Goal: Task Accomplishment & Management: Manage account settings

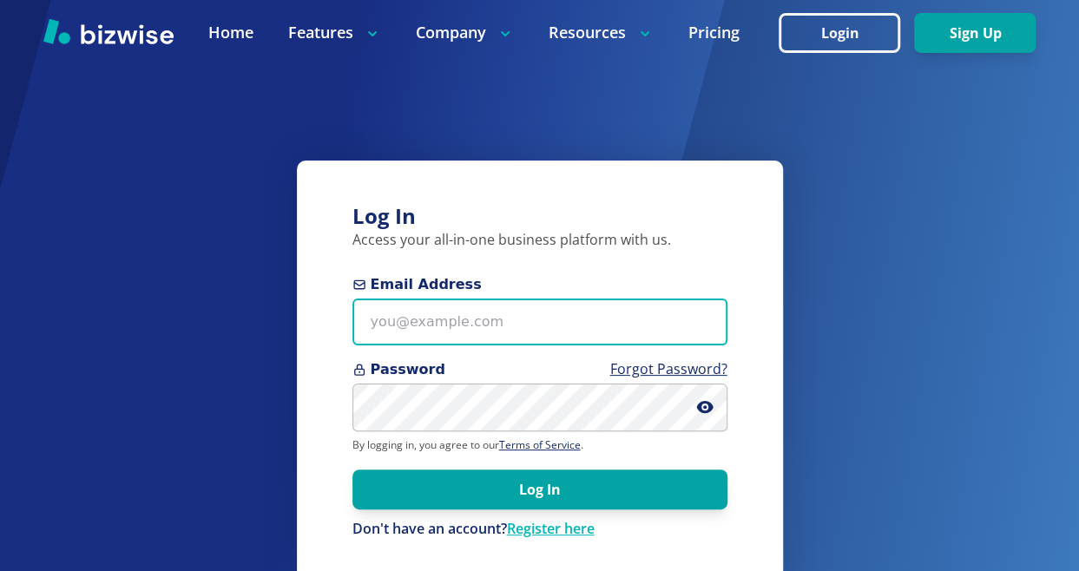
click at [459, 325] on input "Email Address" at bounding box center [539, 323] width 375 height 48
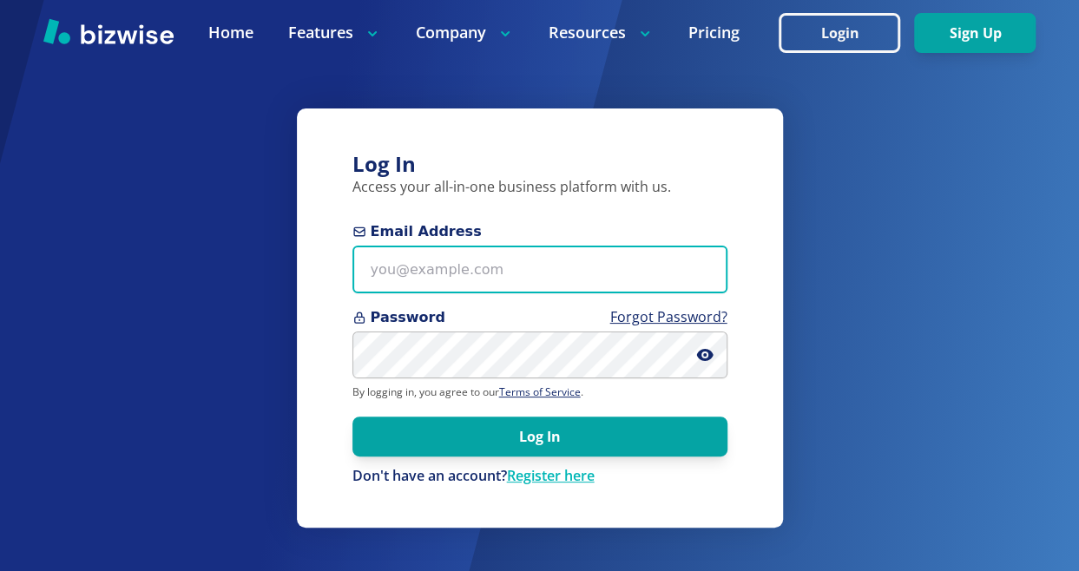
type input "xchen2739@gmail.com"
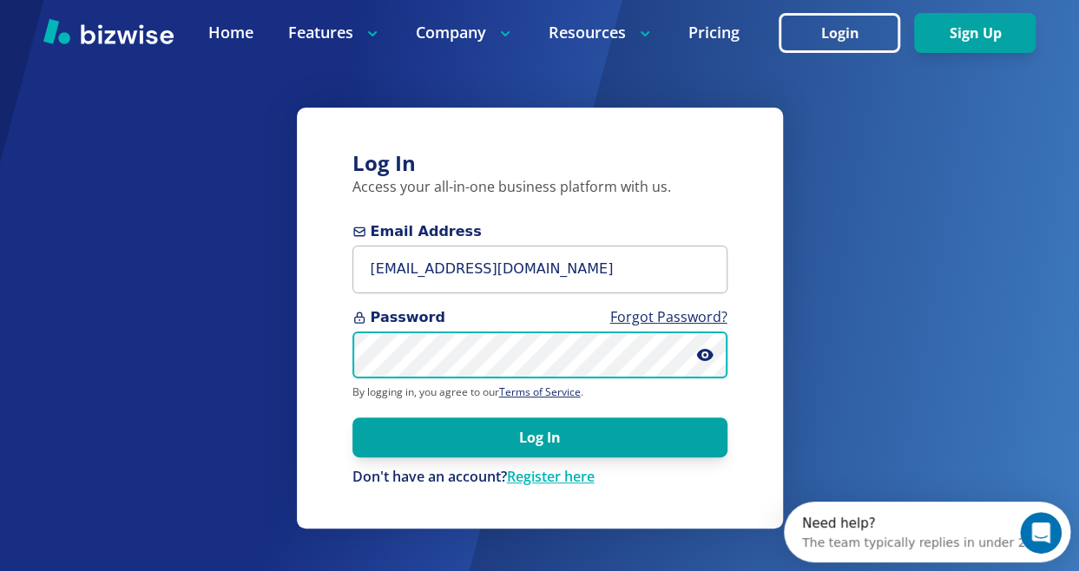
click at [352, 417] on button "Log In" at bounding box center [539, 437] width 375 height 40
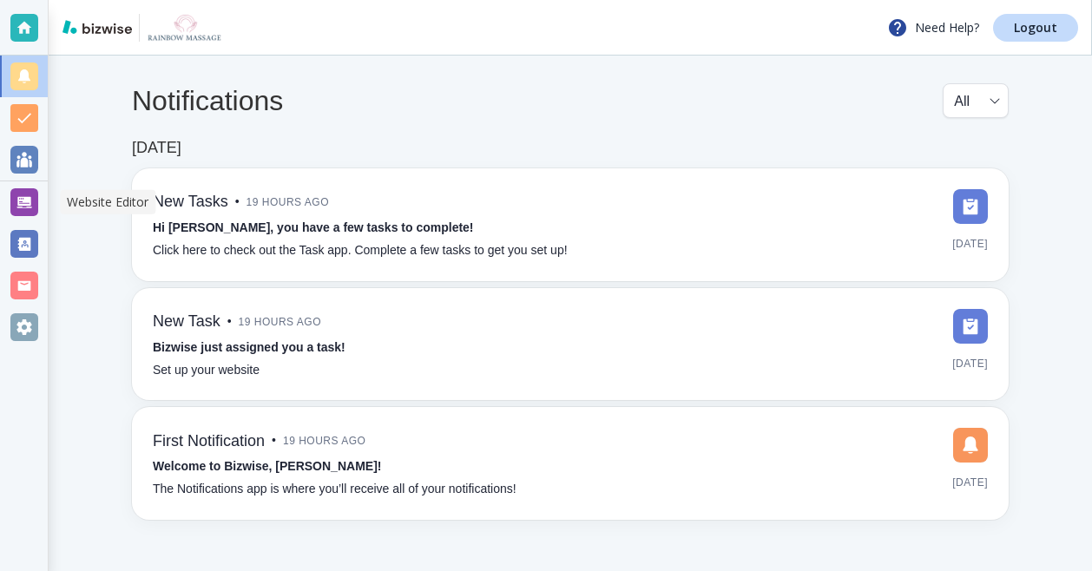
click at [28, 194] on div at bounding box center [24, 202] width 28 height 28
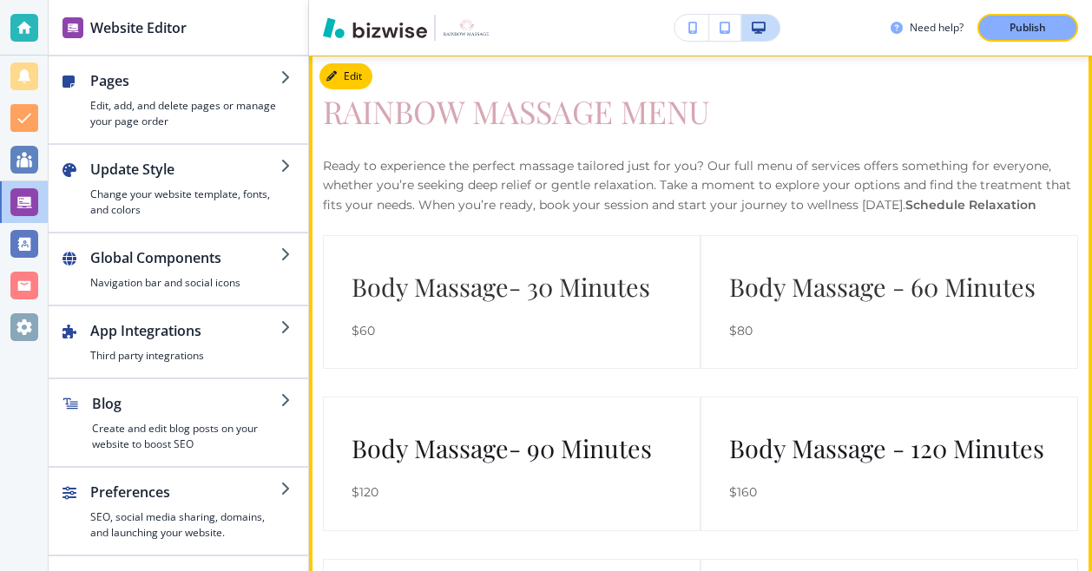
scroll to position [5311, 0]
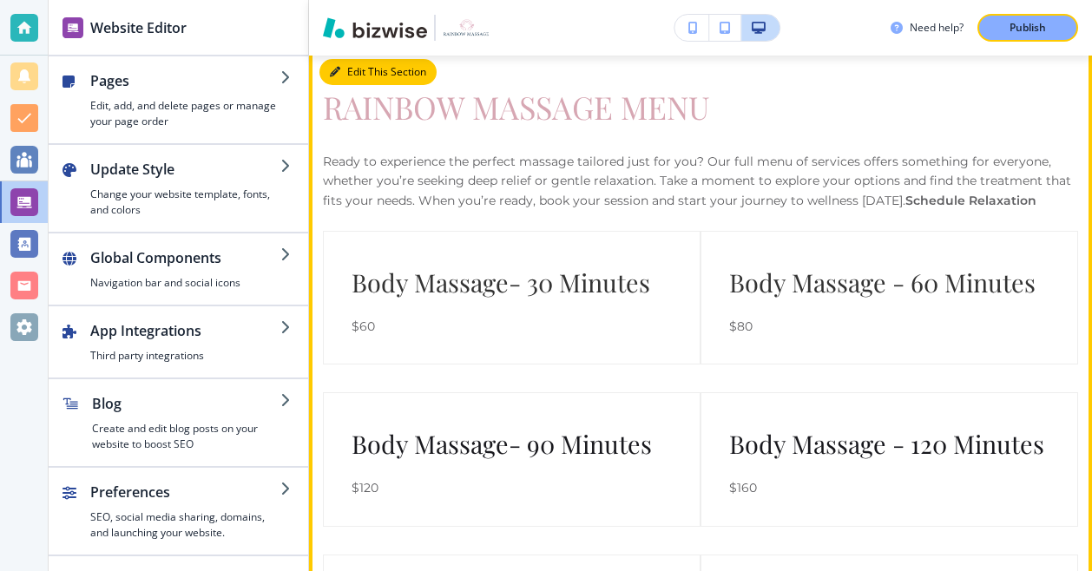
click at [358, 82] on button "Edit This Section" at bounding box center [377, 72] width 117 height 26
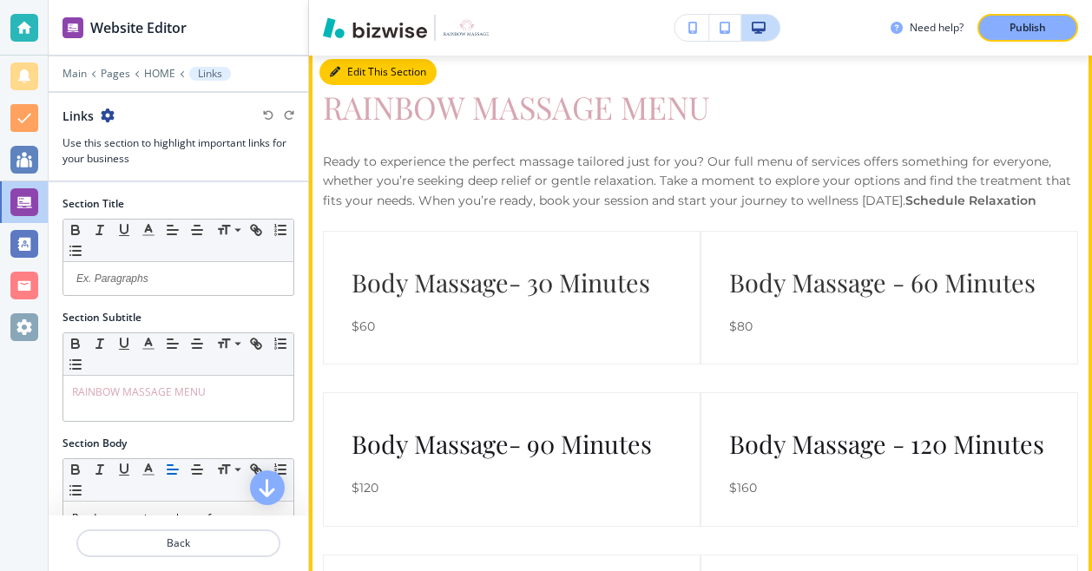
scroll to position [5310, 0]
click at [345, 77] on button "Edit This Section" at bounding box center [377, 73] width 117 height 26
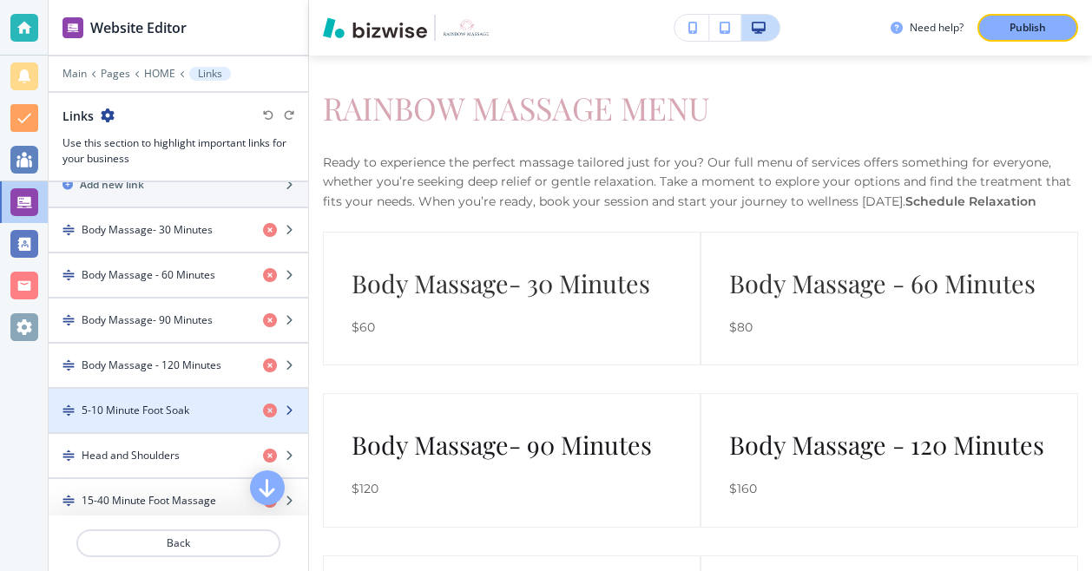
scroll to position [599, 0]
click at [284, 406] on icon "button" at bounding box center [289, 411] width 10 height 10
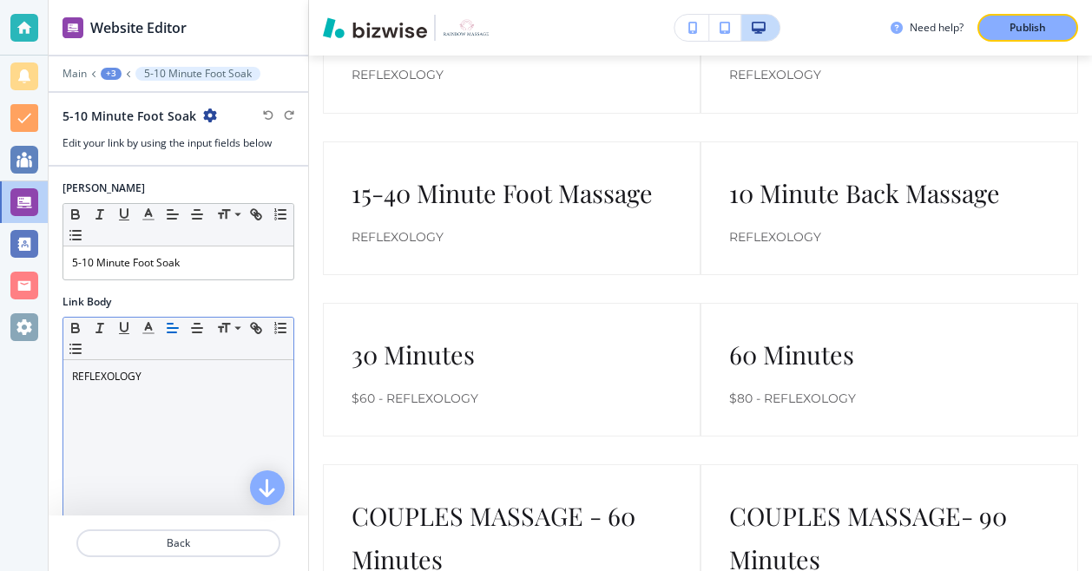
scroll to position [2, 0]
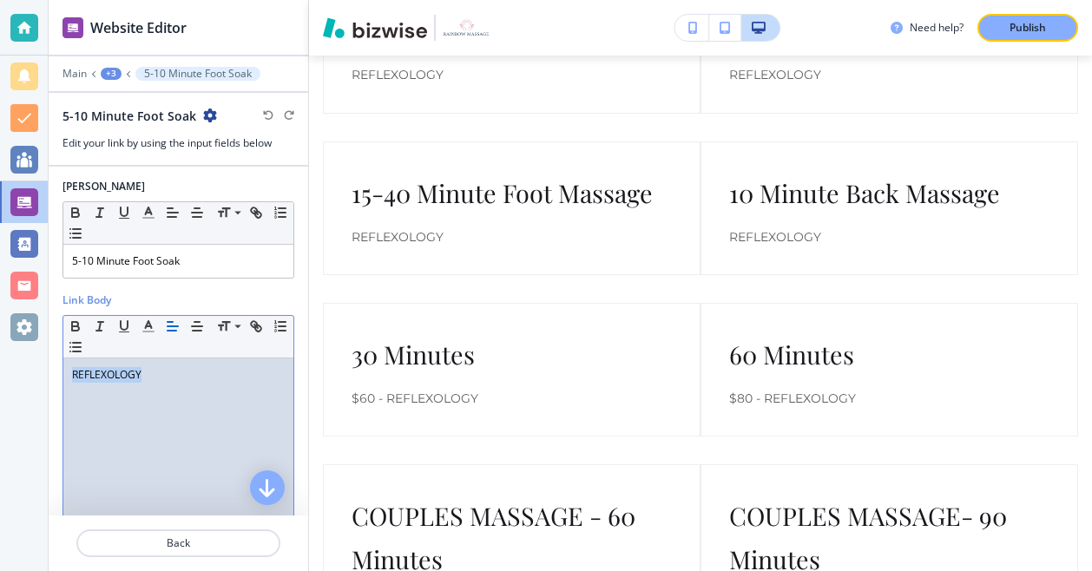
drag, startPoint x: 174, startPoint y: 379, endPoint x: 62, endPoint y: 378, distance: 111.1
click at [63, 378] on div "REFLEXOLOGY" at bounding box center [178, 471] width 230 height 226
copy p "REFLEXOLOGY"
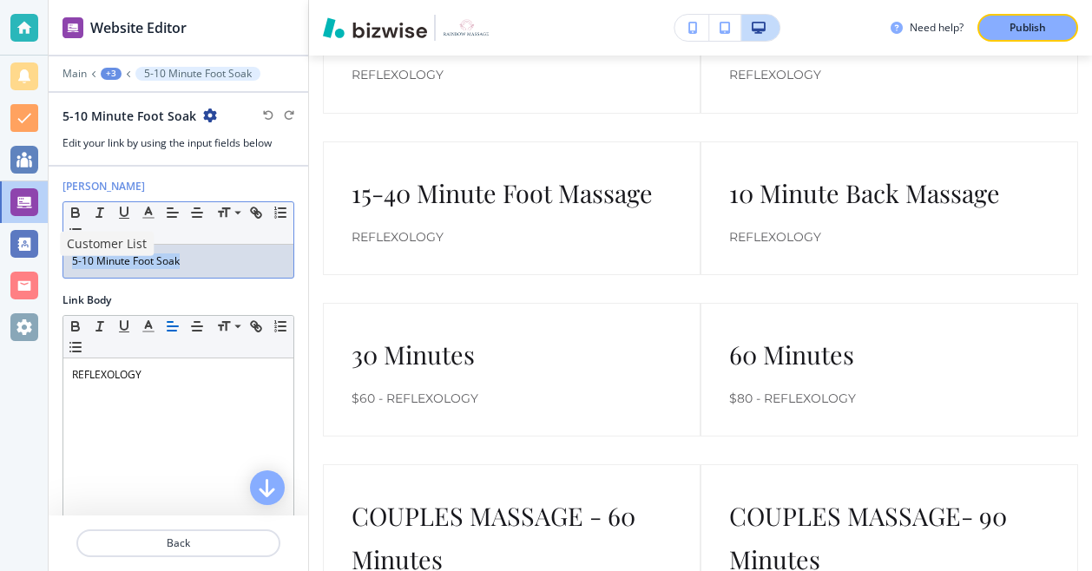
drag, startPoint x: 192, startPoint y: 259, endPoint x: -5, endPoint y: 260, distance: 197.0
click at [0, 0] on html "Website Editor Main +3 5-10 Minute Foot Soak 5-10 Minute Foot Soak Edit your li…" at bounding box center [546, 0] width 1092 height 0
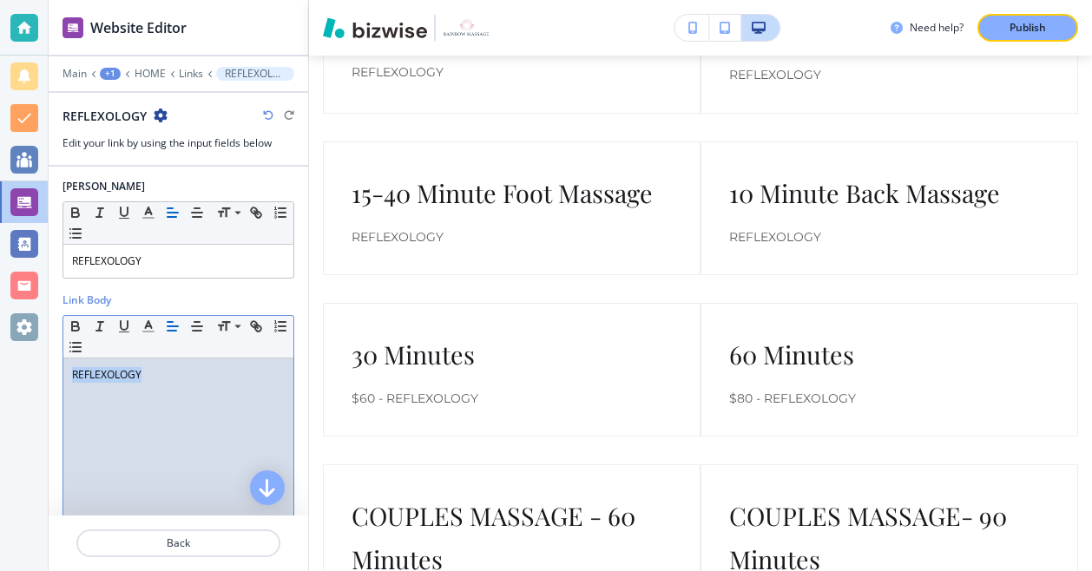
drag, startPoint x: 158, startPoint y: 377, endPoint x: 5, endPoint y: 385, distance: 153.0
click at [5, 385] on div "Website Editor Main +1 HOME Links REFLEXOLOGY REFLEXOLOGY Edit your link by usi…" at bounding box center [546, 285] width 1092 height 571
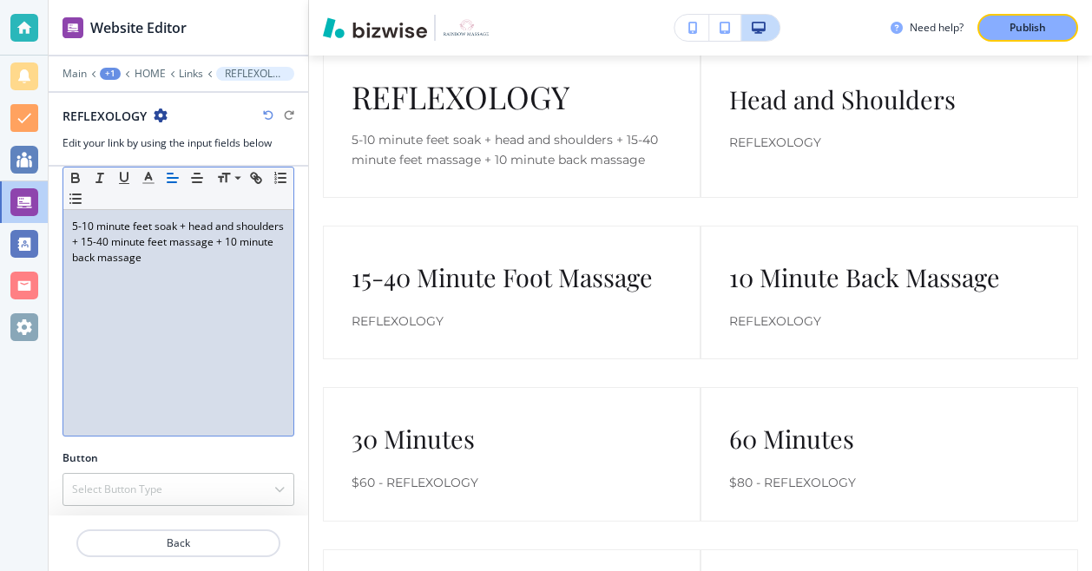
scroll to position [149, 0]
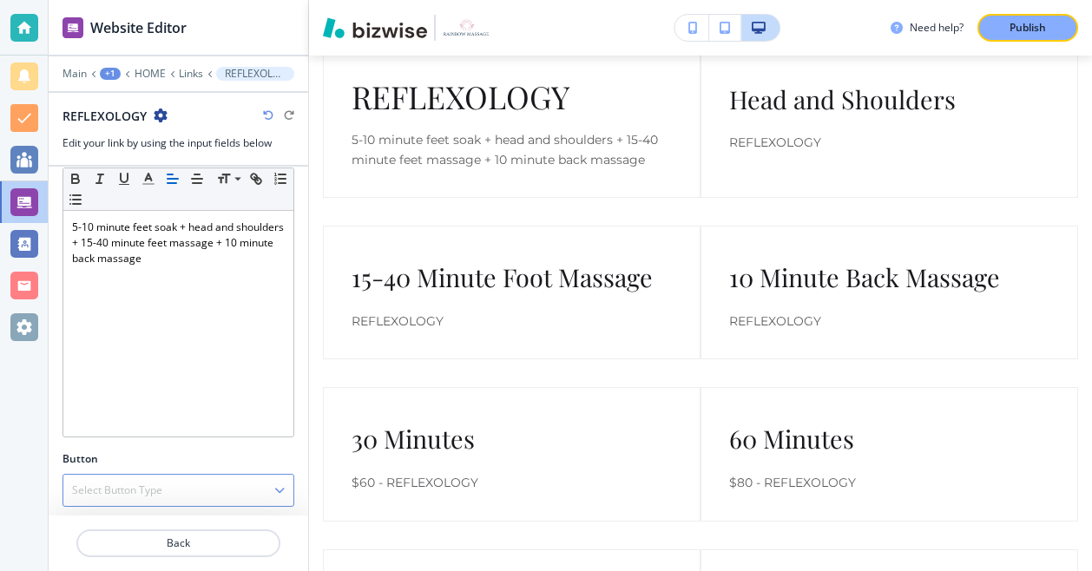
click at [184, 492] on div "Select Button Type" at bounding box center [178, 490] width 230 height 31
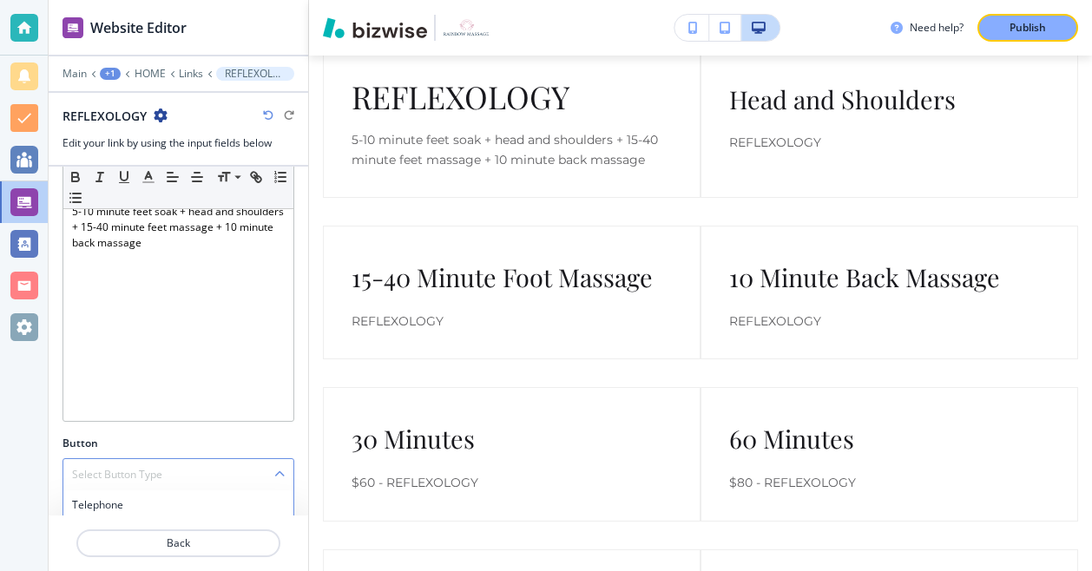
click at [186, 471] on div "Select Button Type" at bounding box center [178, 474] width 230 height 31
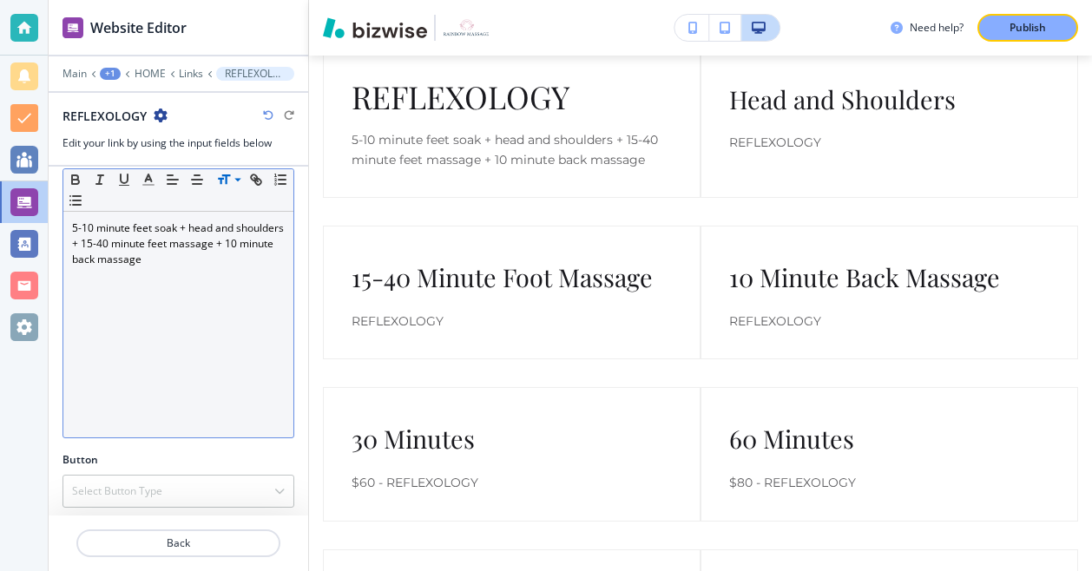
scroll to position [149, 0]
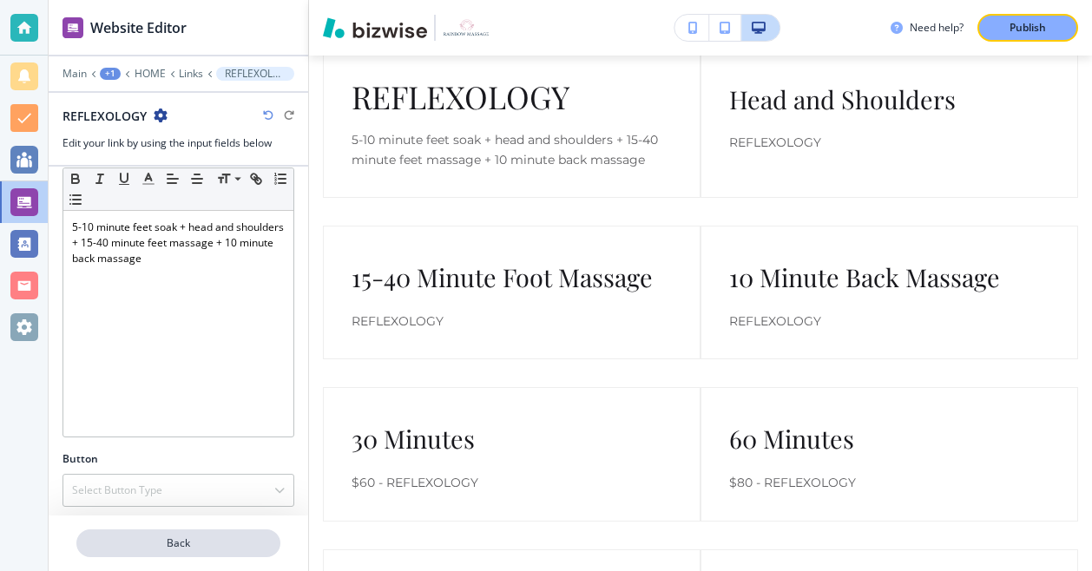
click at [191, 543] on p "Back" at bounding box center [178, 544] width 200 height 16
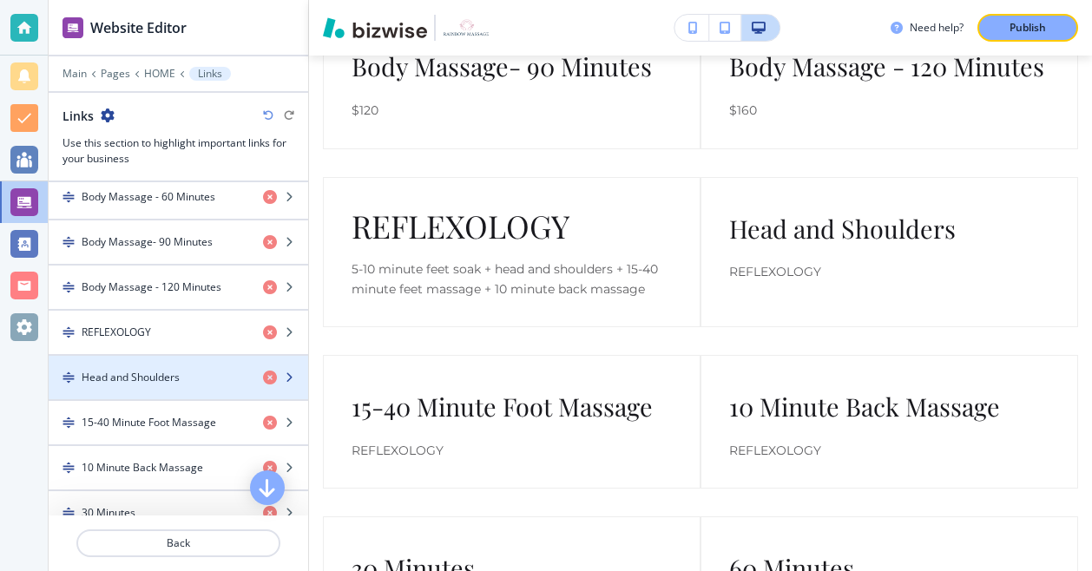
scroll to position [680, 0]
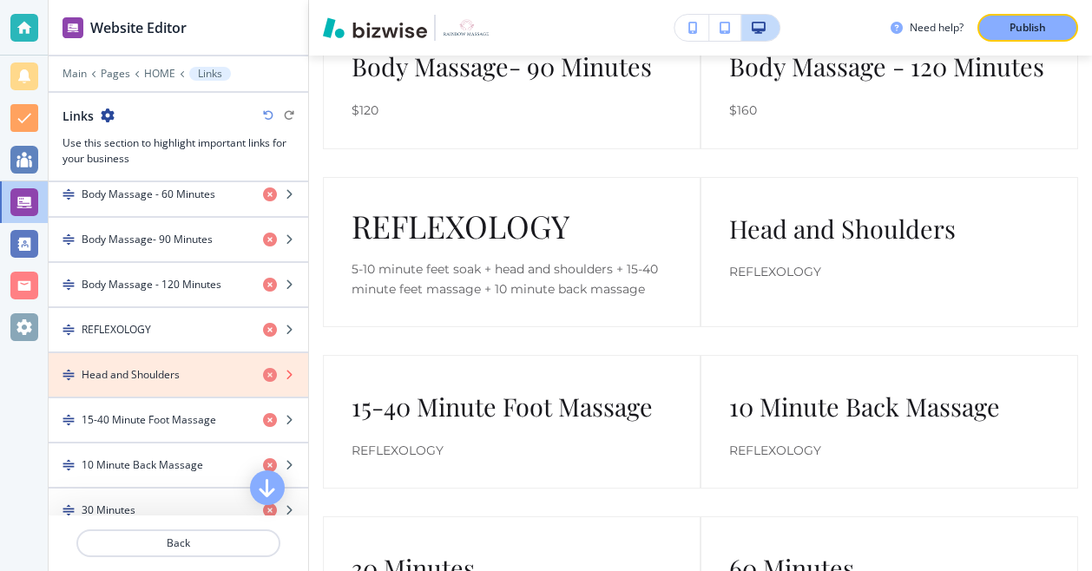
click at [263, 368] on icon "button" at bounding box center [270, 375] width 14 height 14
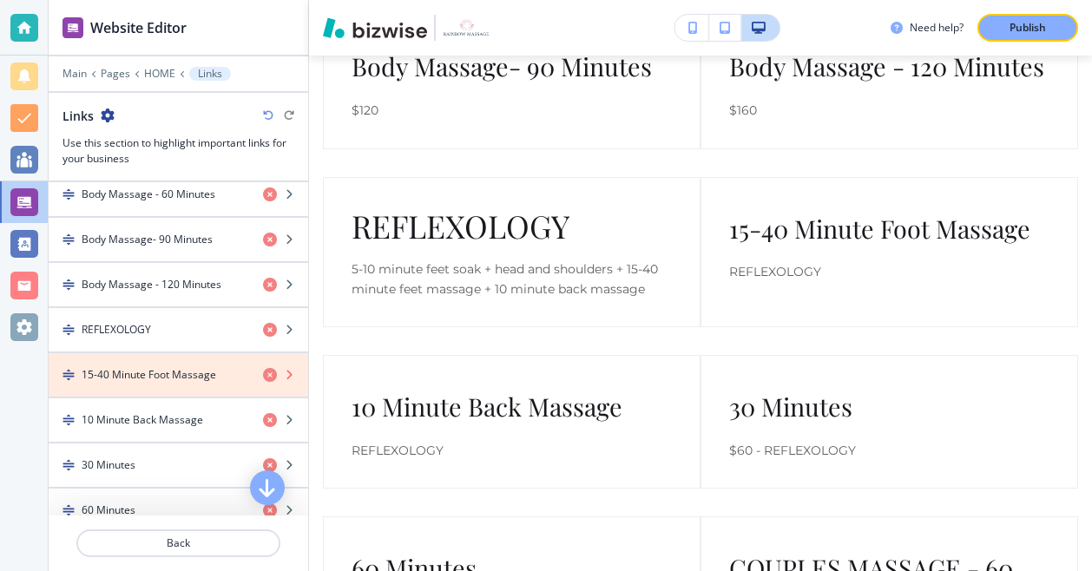
click at [263, 368] on icon "button" at bounding box center [270, 375] width 14 height 14
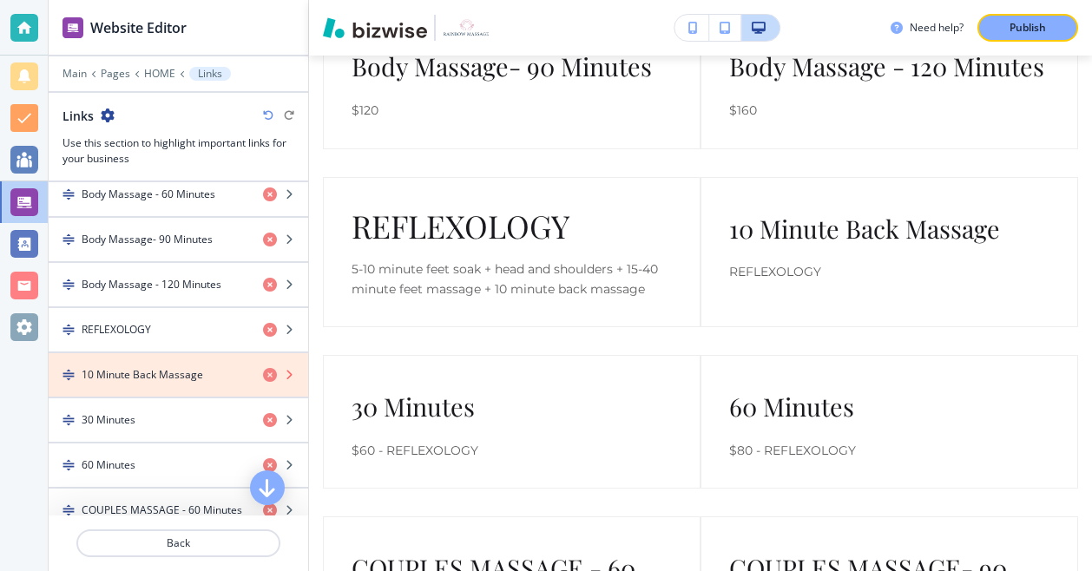
click at [263, 368] on icon "button" at bounding box center [270, 375] width 14 height 14
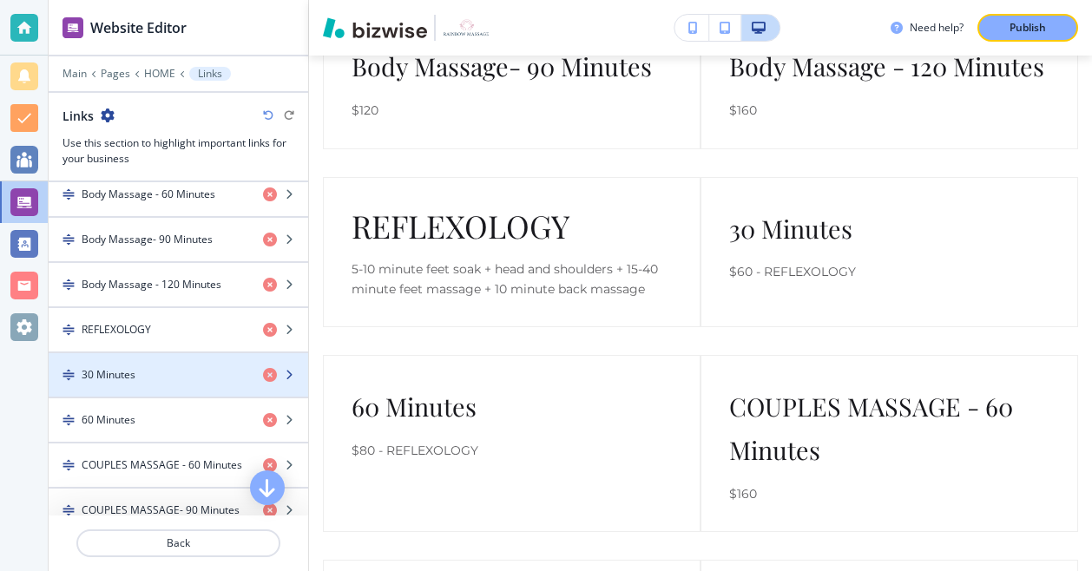
click at [284, 370] on icon "button" at bounding box center [289, 375] width 10 height 10
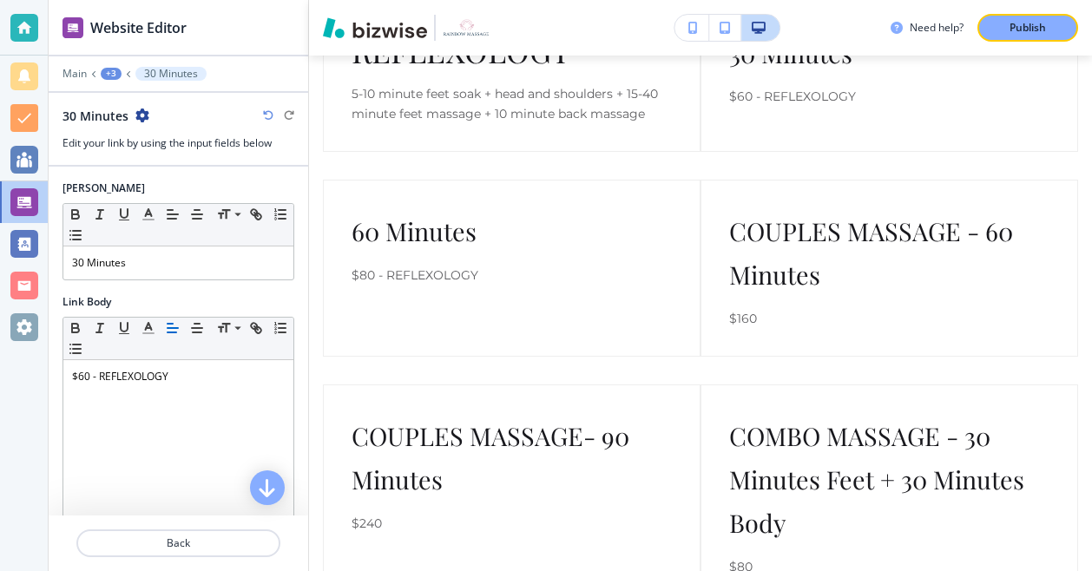
scroll to position [5885, 0]
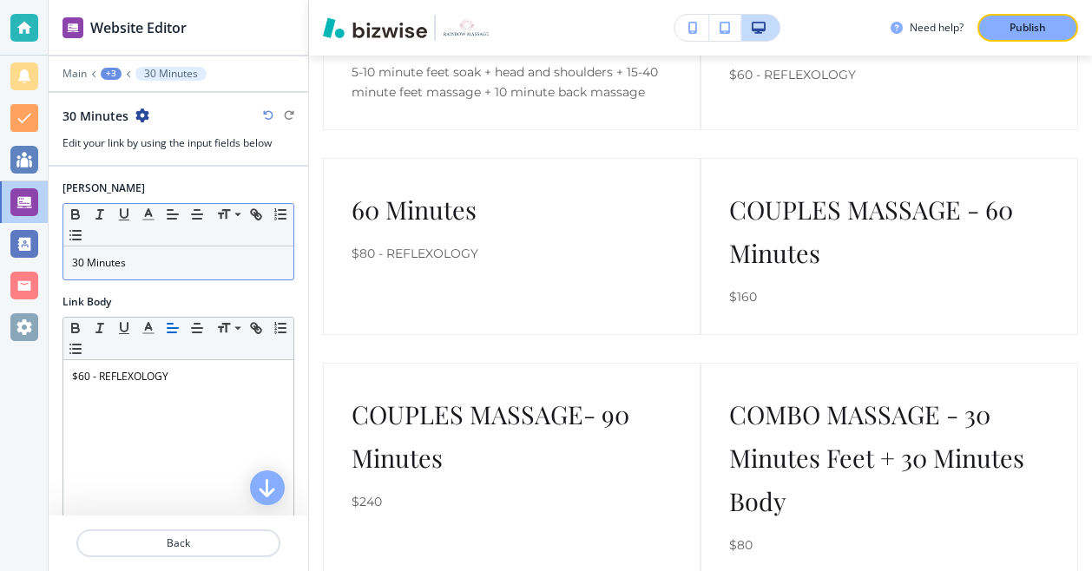
click at [143, 255] on p "30 Minutes" at bounding box center [178, 263] width 213 height 16
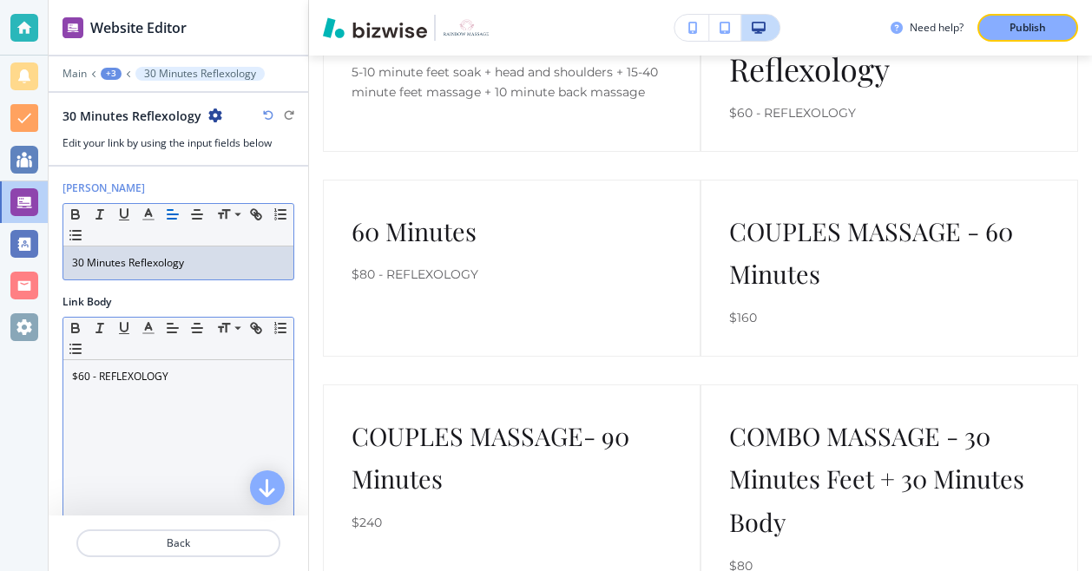
click at [184, 380] on p "$60 - REFLEXOLOGY" at bounding box center [178, 377] width 213 height 16
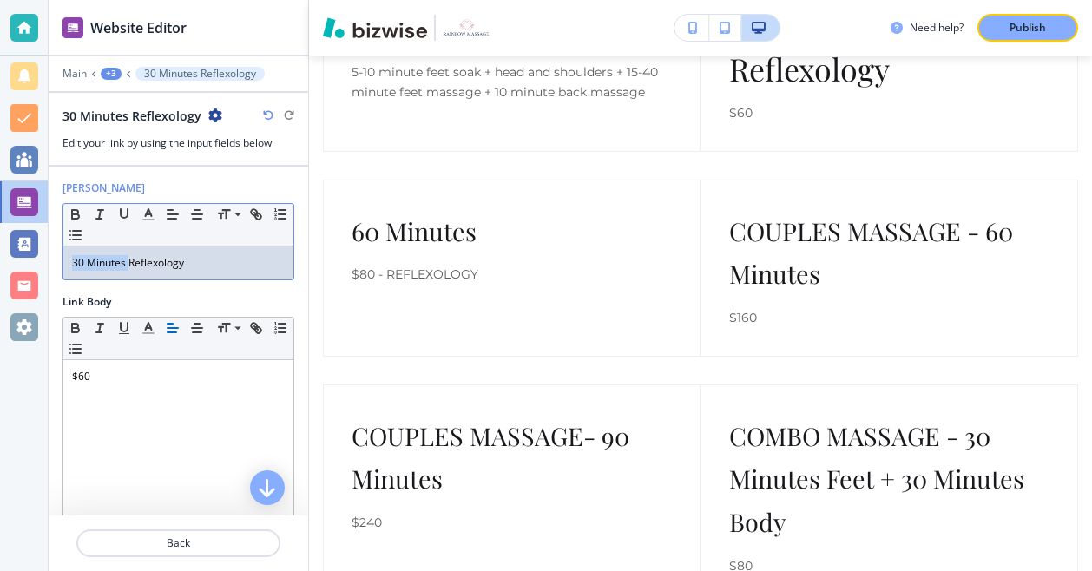
drag, startPoint x: 128, startPoint y: 262, endPoint x: -14, endPoint y: 266, distance: 141.5
click at [0, 0] on html "Website Editor Main +3 30 Minutes Reflexology 30 Minutes Reflexology Edit your …" at bounding box center [546, 0] width 1092 height 0
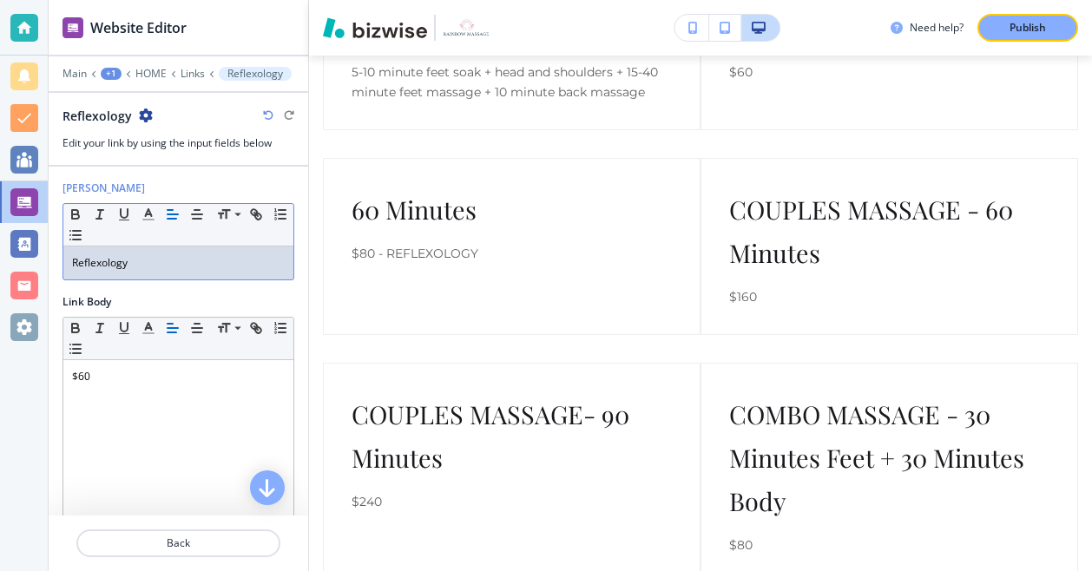
click at [150, 263] on p "Reflexology" at bounding box center [178, 263] width 213 height 16
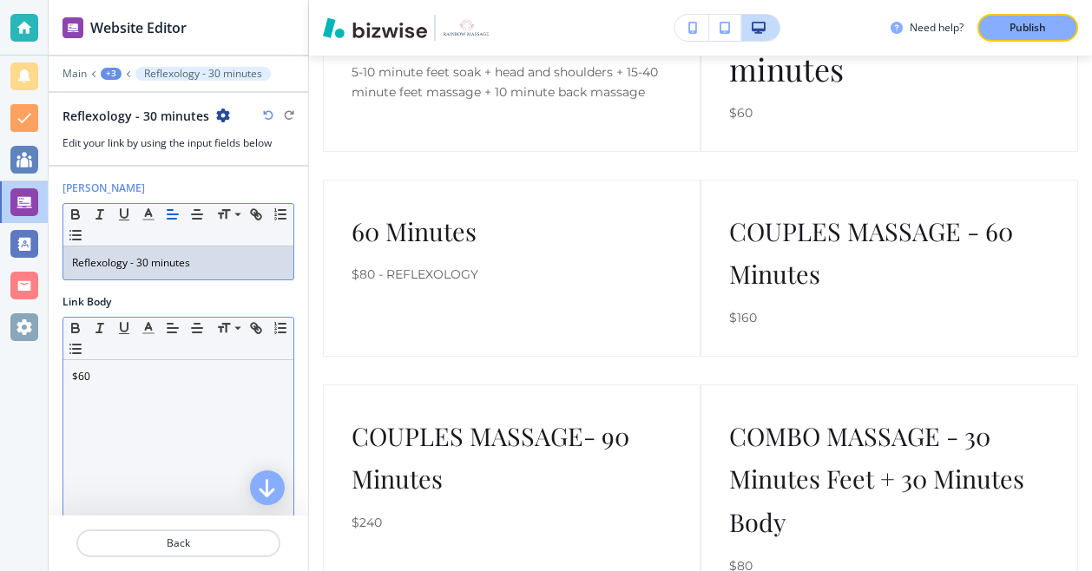
scroll to position [109, 0]
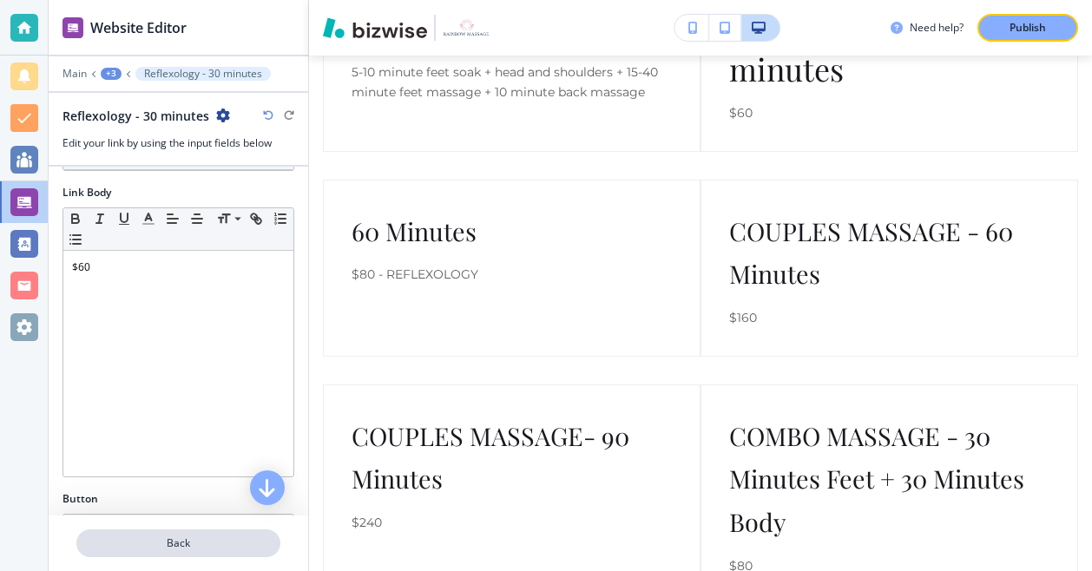
click at [191, 553] on button "Back" at bounding box center [178, 543] width 204 height 28
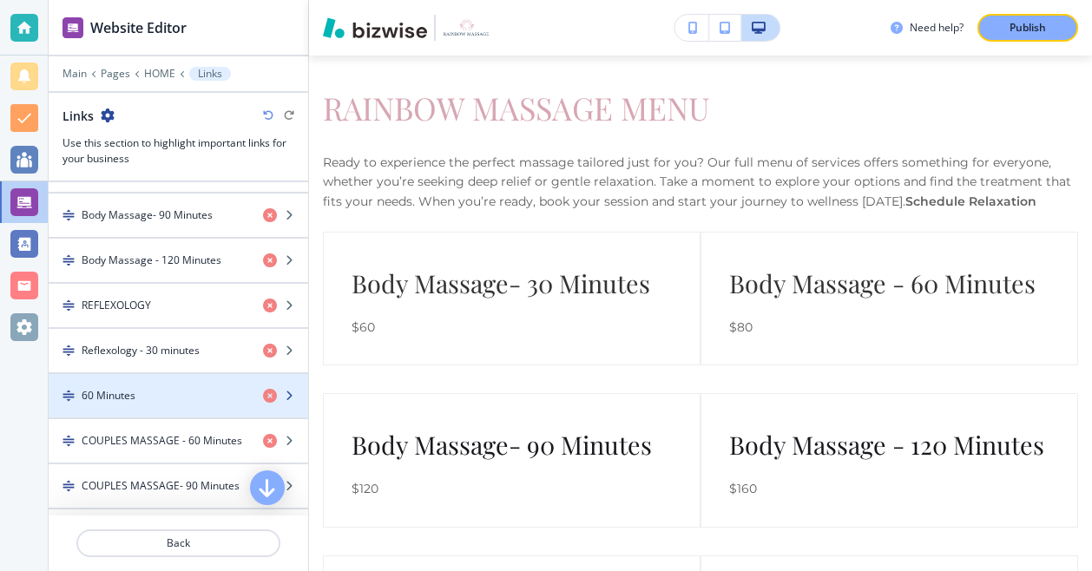
scroll to position [713, 0]
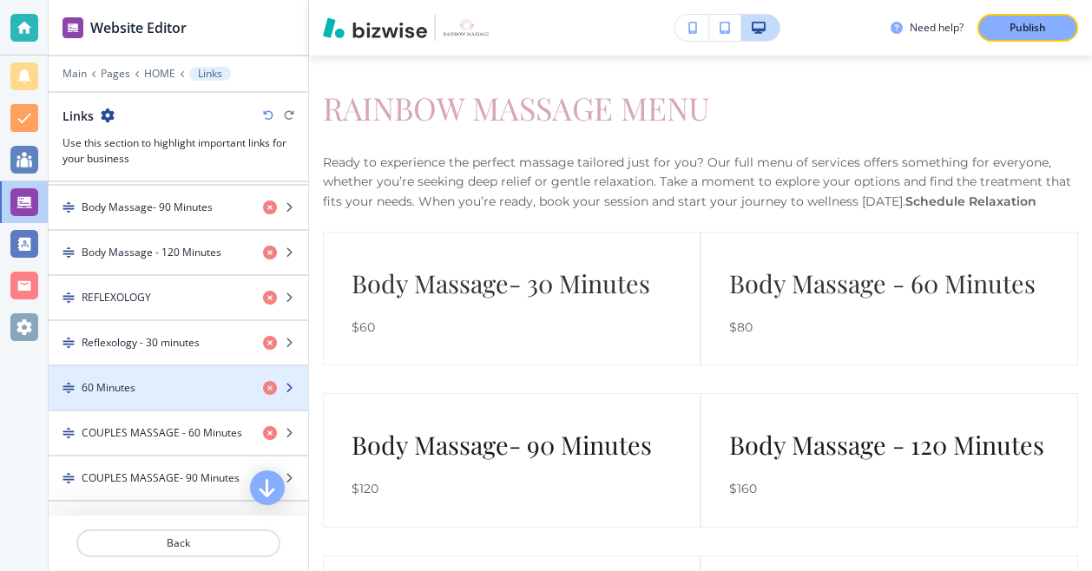
click at [284, 383] on icon "button" at bounding box center [289, 388] width 10 height 10
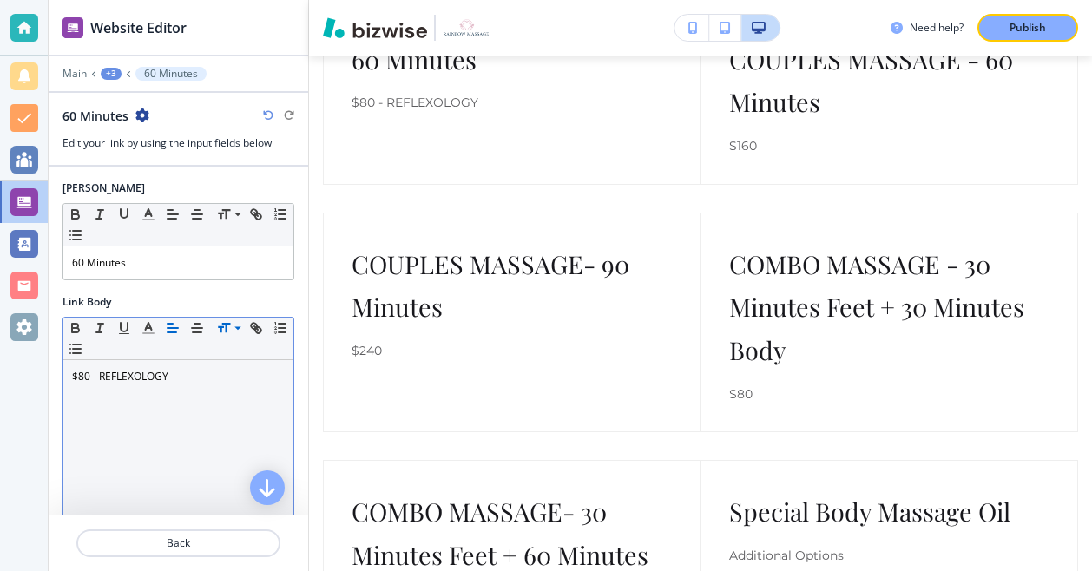
scroll to position [6084, 0]
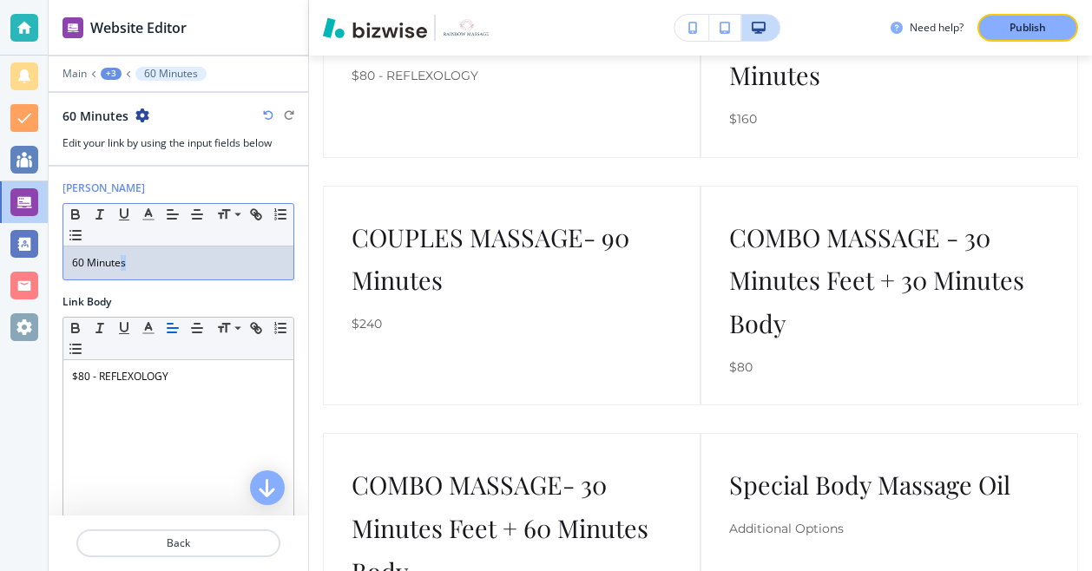
click at [118, 260] on p "60 Minutes" at bounding box center [178, 263] width 213 height 16
click at [75, 264] on p "60 Minutes" at bounding box center [178, 263] width 213 height 16
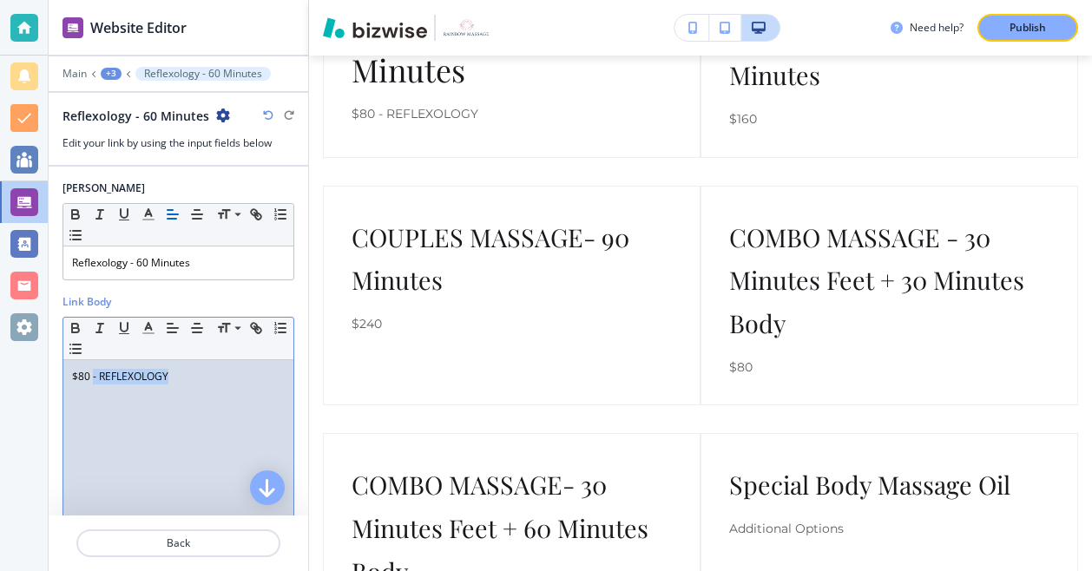
drag, startPoint x: 181, startPoint y: 378, endPoint x: 92, endPoint y: 378, distance: 88.5
click at [92, 378] on p "$80 - REFLEXOLOGY" at bounding box center [178, 377] width 213 height 16
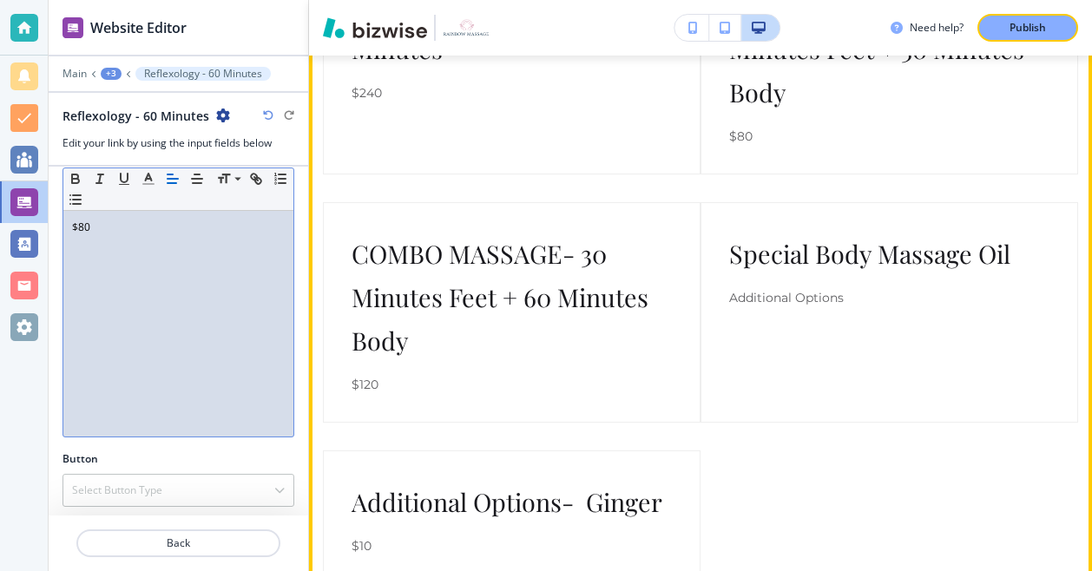
scroll to position [6315, 0]
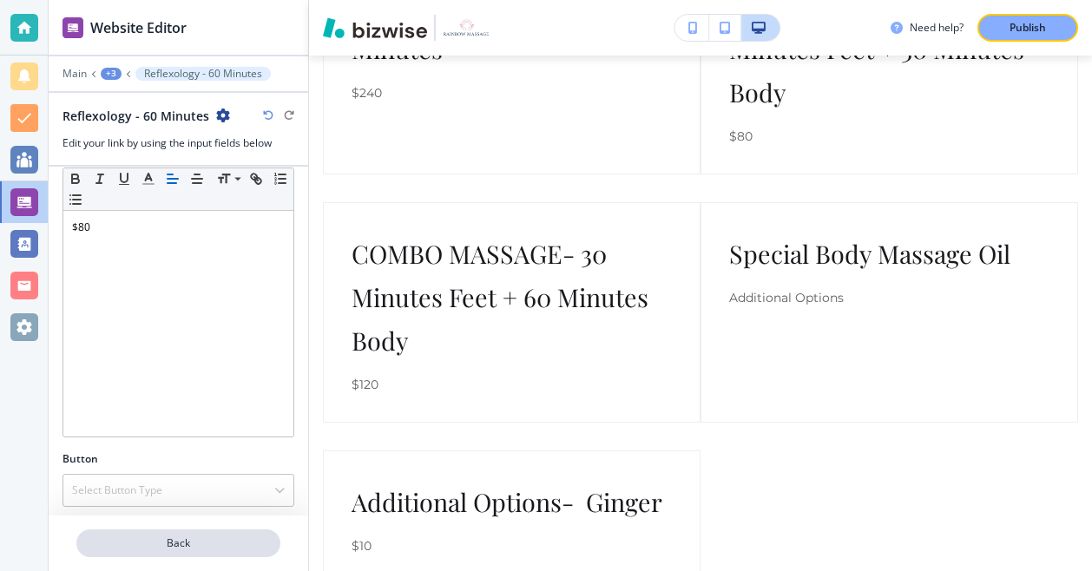
click at [197, 541] on p "Back" at bounding box center [178, 544] width 200 height 16
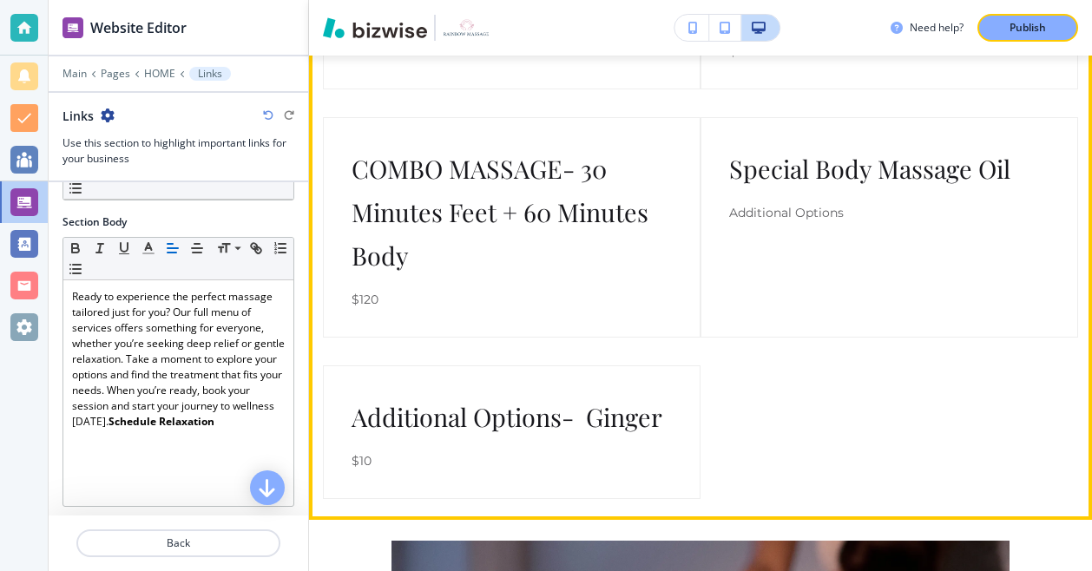
scroll to position [6398, 0]
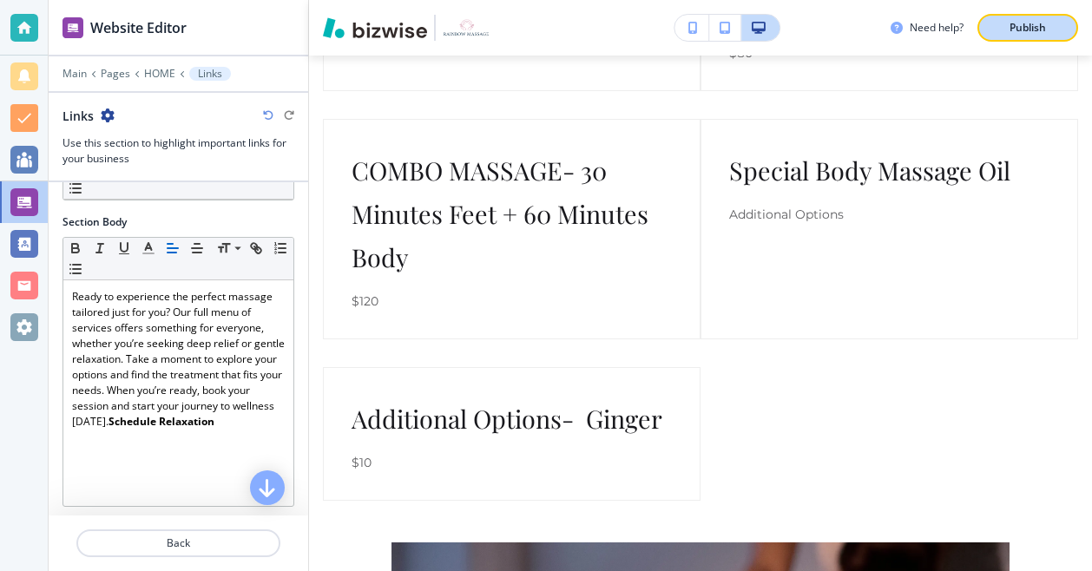
click at [1009, 29] on div "Publish" at bounding box center [1028, 28] width 56 height 16
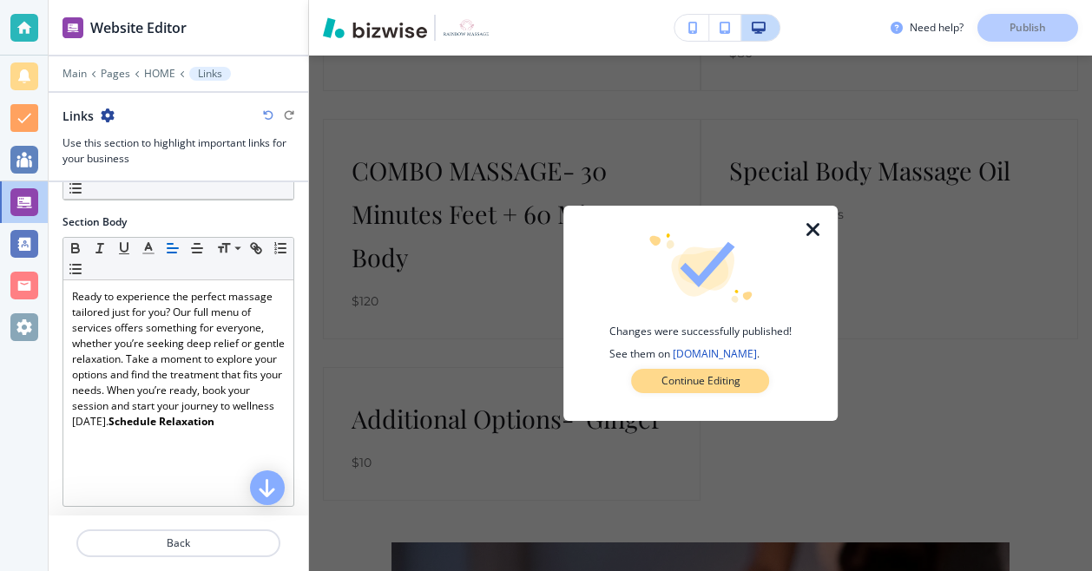
click at [693, 381] on p "Continue Editing" at bounding box center [700, 381] width 79 height 16
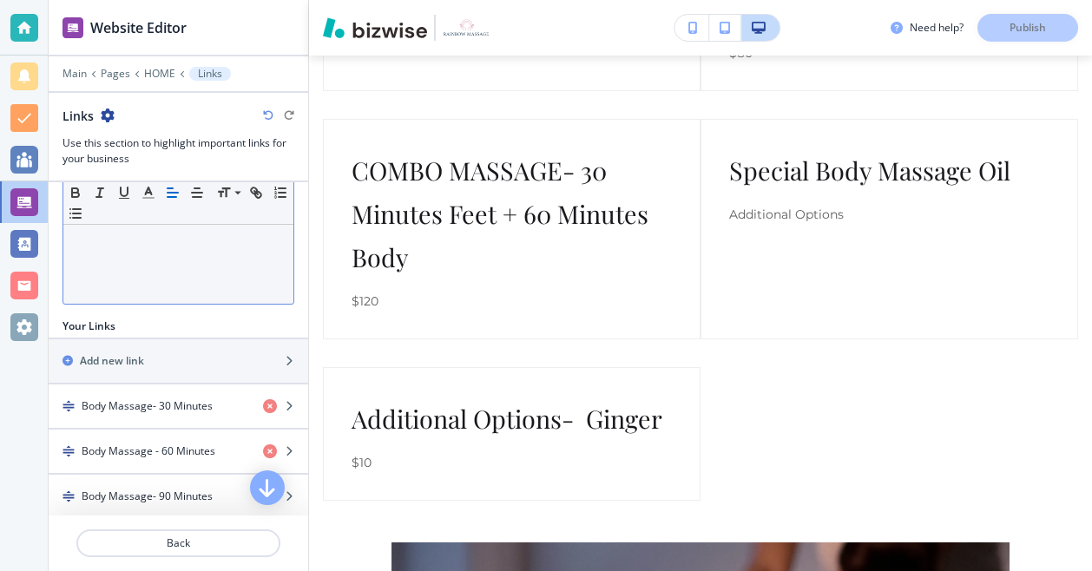
scroll to position [508, 0]
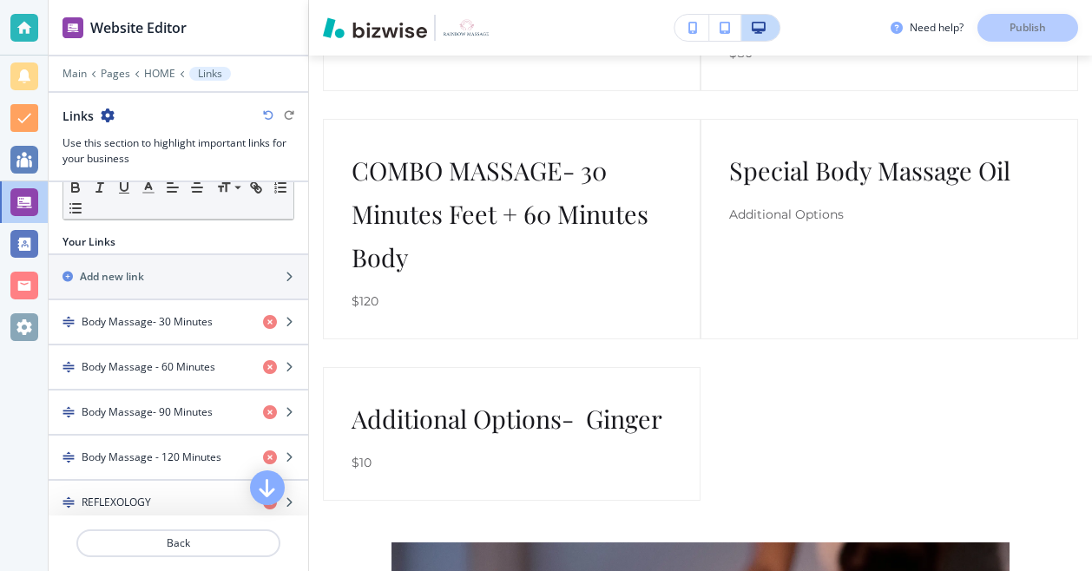
click at [1012, 34] on div "Need help? Publish" at bounding box center [990, 28] width 201 height 28
click at [200, 543] on p "Back" at bounding box center [178, 544] width 200 height 16
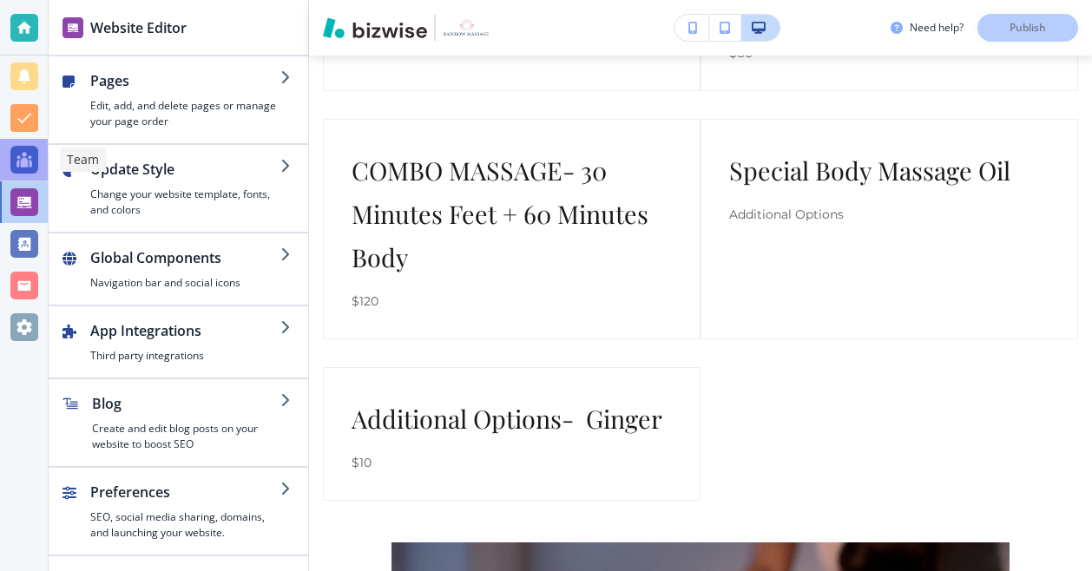
click at [24, 166] on div at bounding box center [24, 160] width 28 height 28
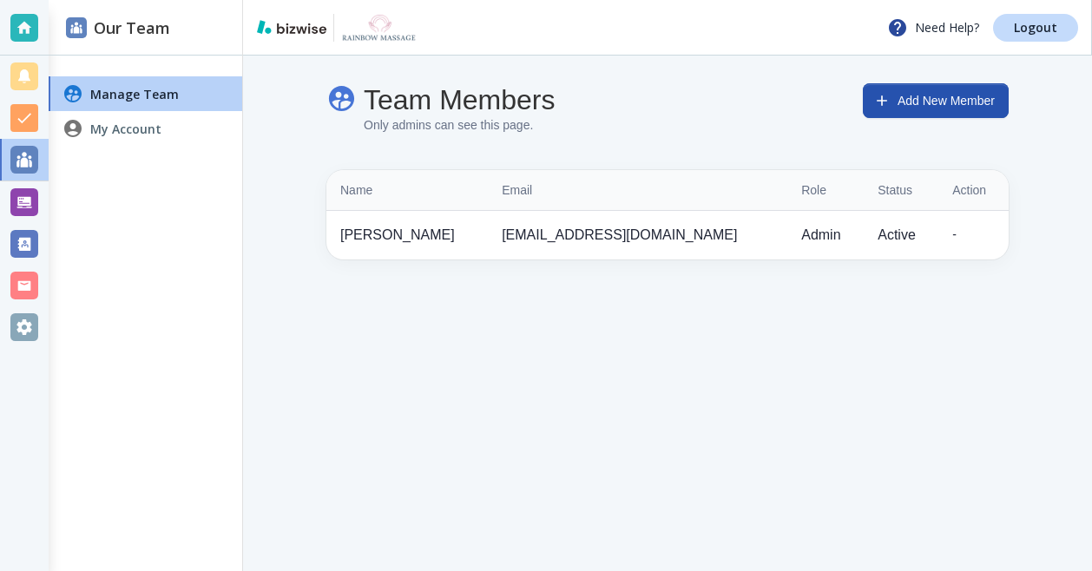
click at [952, 240] on div "-" at bounding box center [973, 235] width 43 height 19
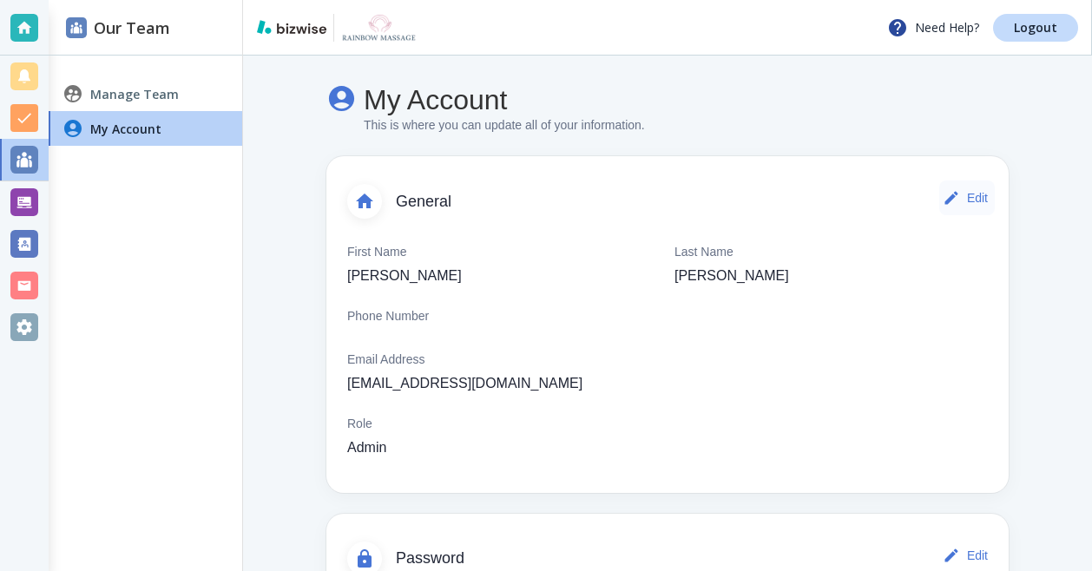
click at [962, 191] on button "Edit" at bounding box center [967, 198] width 56 height 35
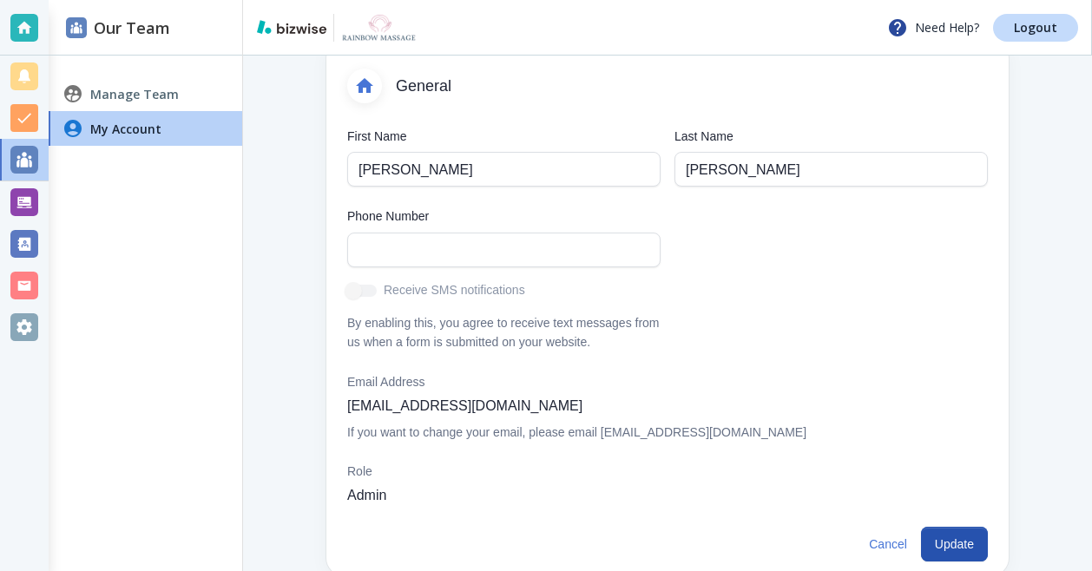
scroll to position [120, 0]
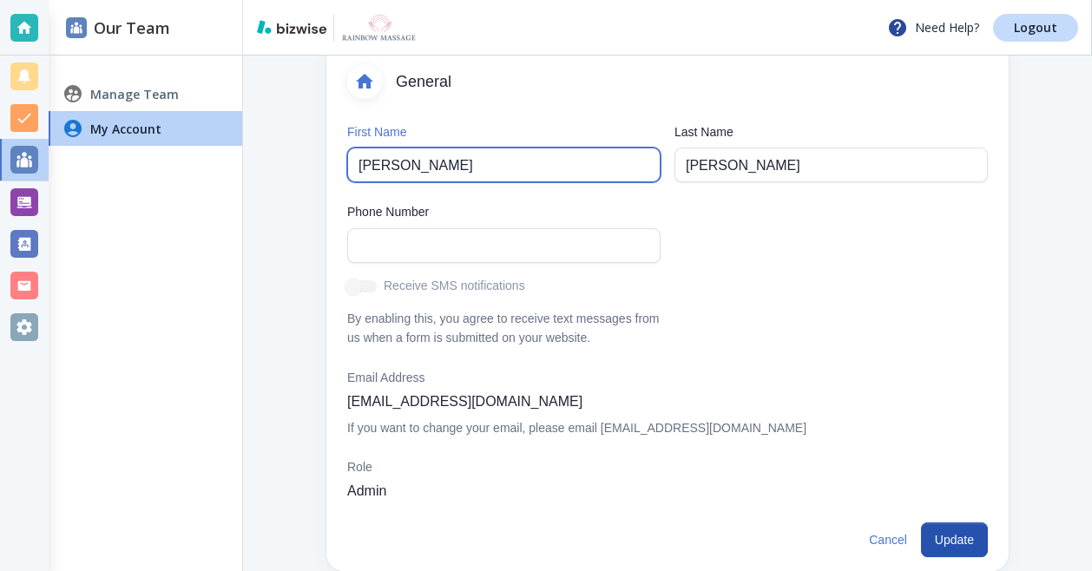
click at [418, 164] on input "Xiao LIn" at bounding box center [503, 164] width 291 height 33
type input "Xiaolin"
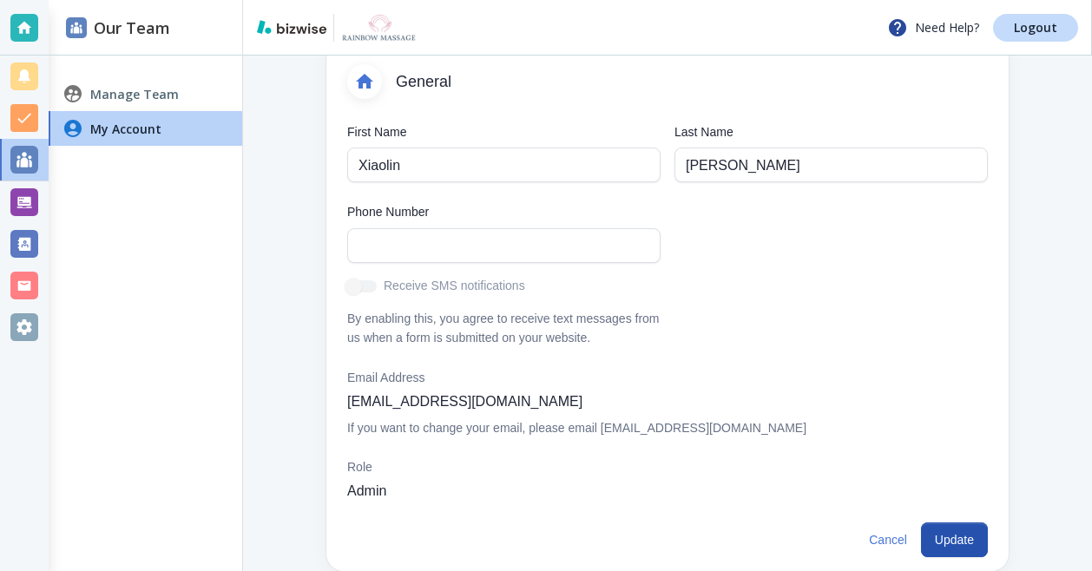
click at [693, 257] on div "First Name Xiaolin First Name Last Name Battaglia Last Name Phone Number Phone …" at bounding box center [660, 224] width 654 height 245
click at [948, 541] on button "Update" at bounding box center [954, 539] width 67 height 35
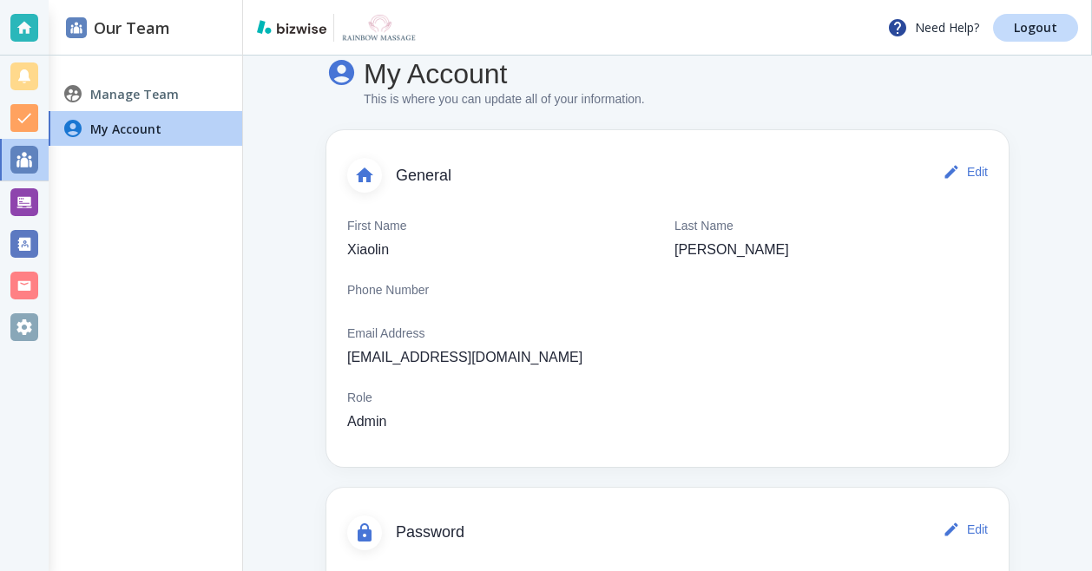
scroll to position [0, 0]
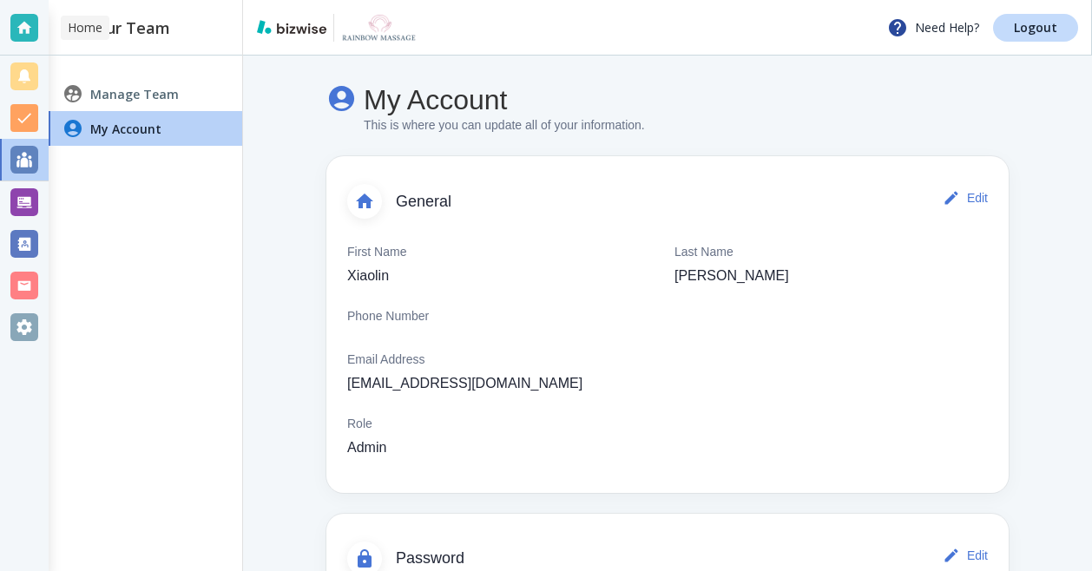
click at [25, 36] on div at bounding box center [24, 28] width 28 height 28
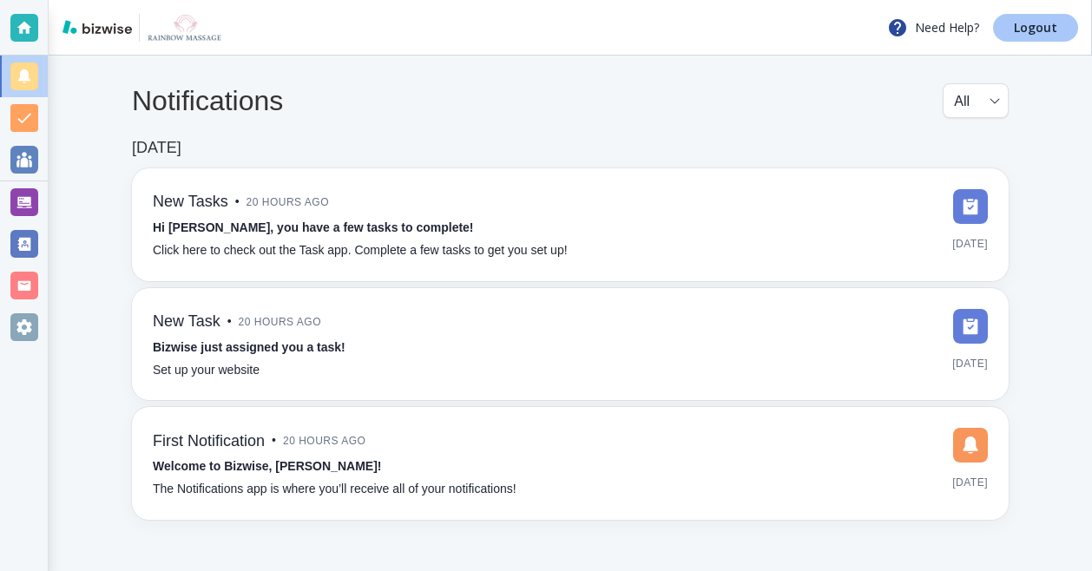
click at [1045, 22] on p "Logout" at bounding box center [1035, 28] width 43 height 12
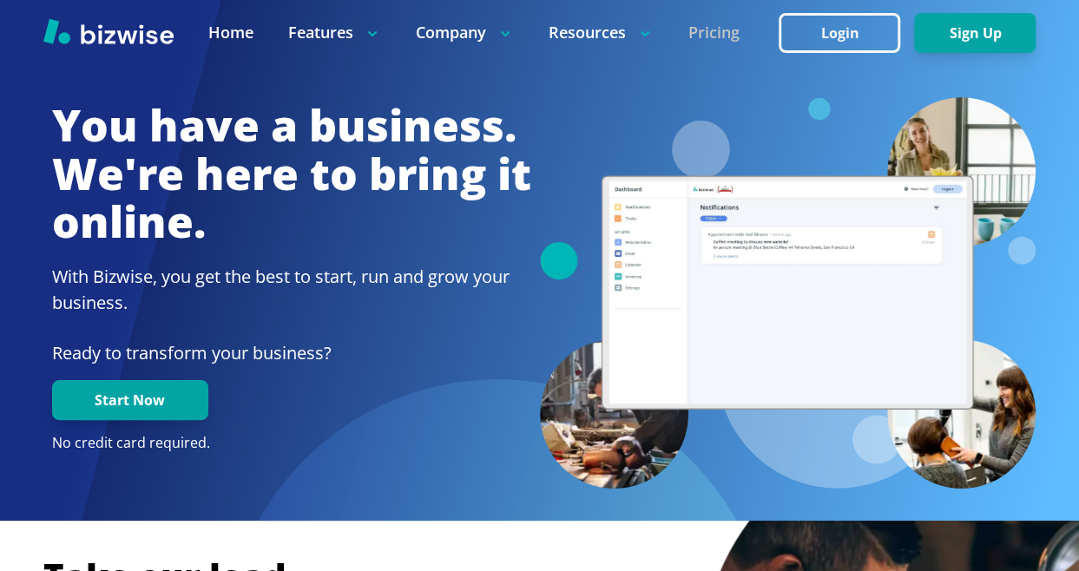
click at [726, 39] on link "Pricing" at bounding box center [713, 33] width 51 height 22
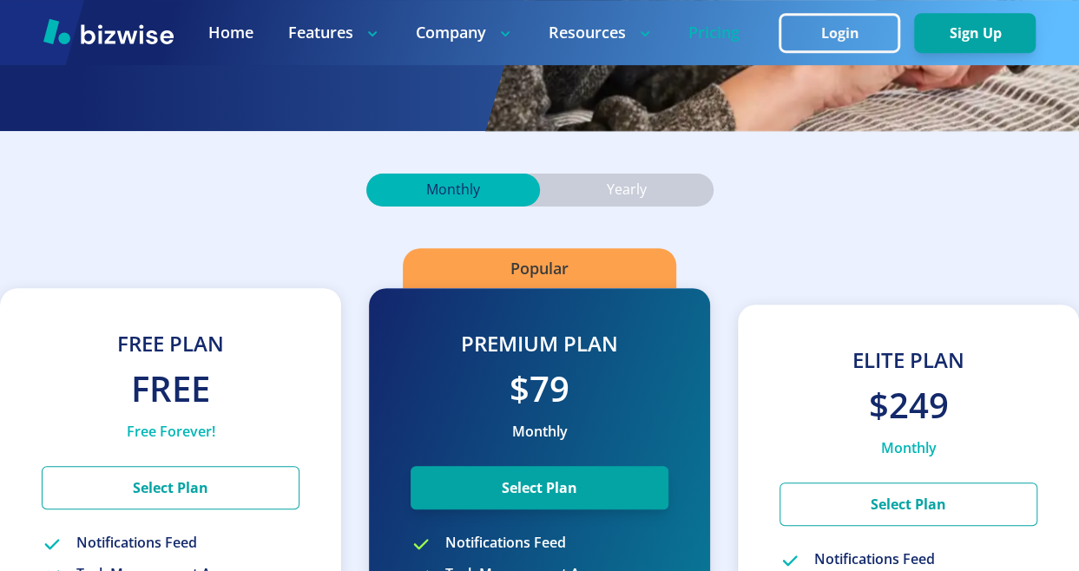
scroll to position [428, 0]
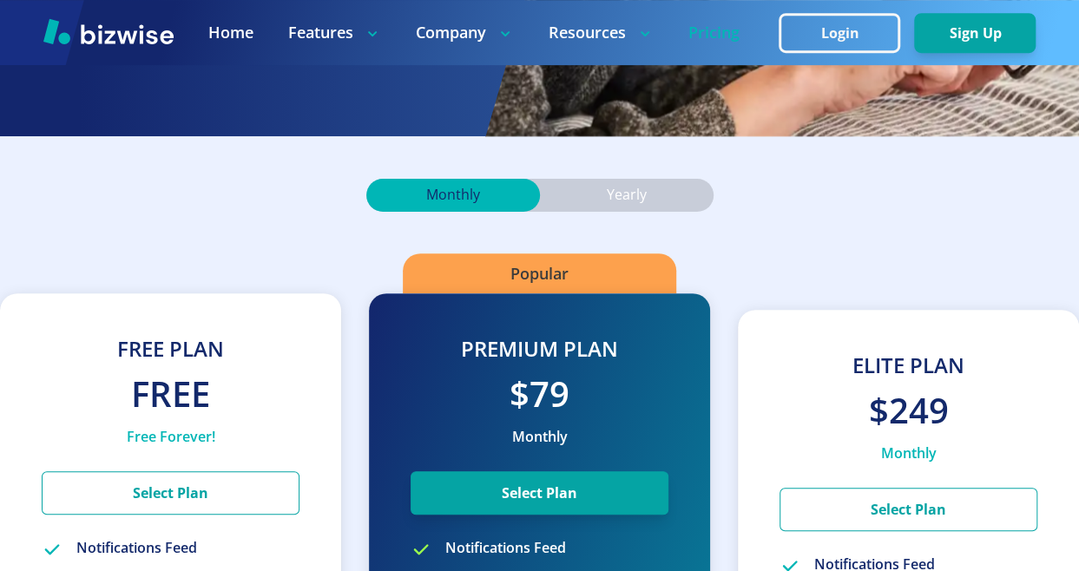
click at [600, 197] on div "Yearly" at bounding box center [627, 195] width 174 height 33
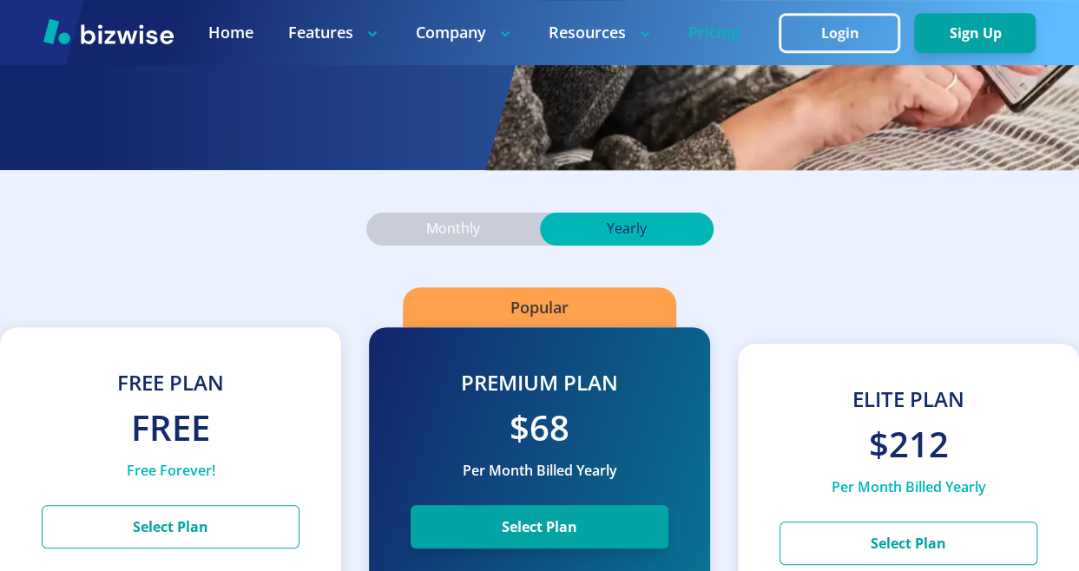
scroll to position [395, 0]
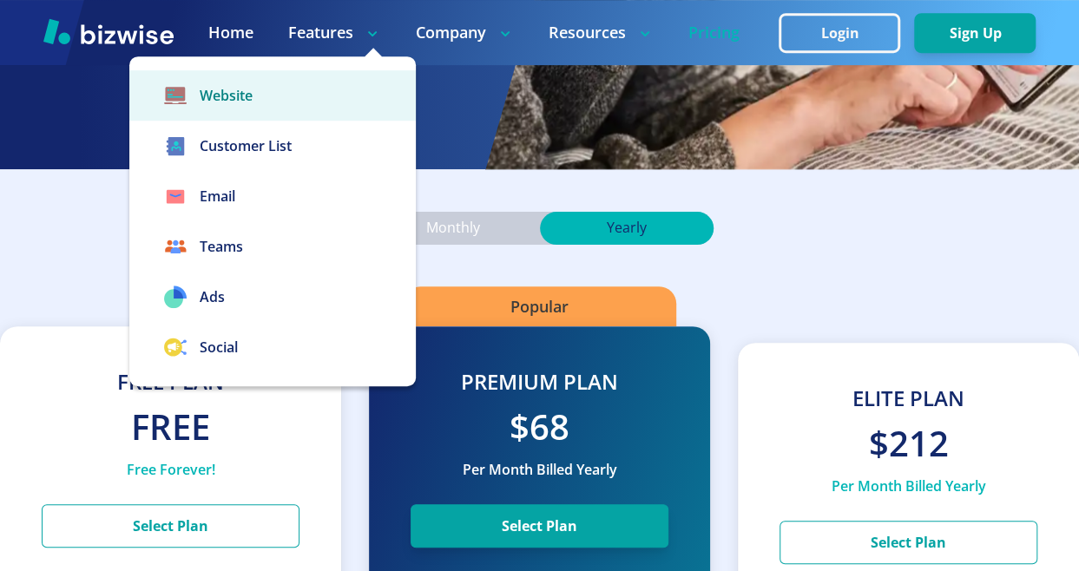
click at [281, 96] on link "Website" at bounding box center [272, 95] width 286 height 50
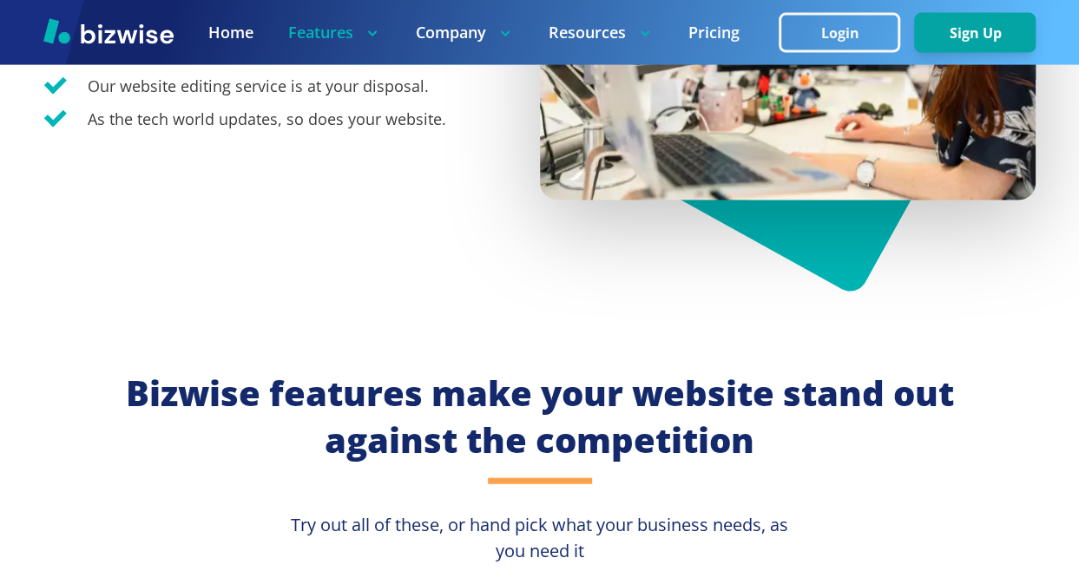
scroll to position [2021, 0]
